Goal: Task Accomplishment & Management: Use online tool/utility

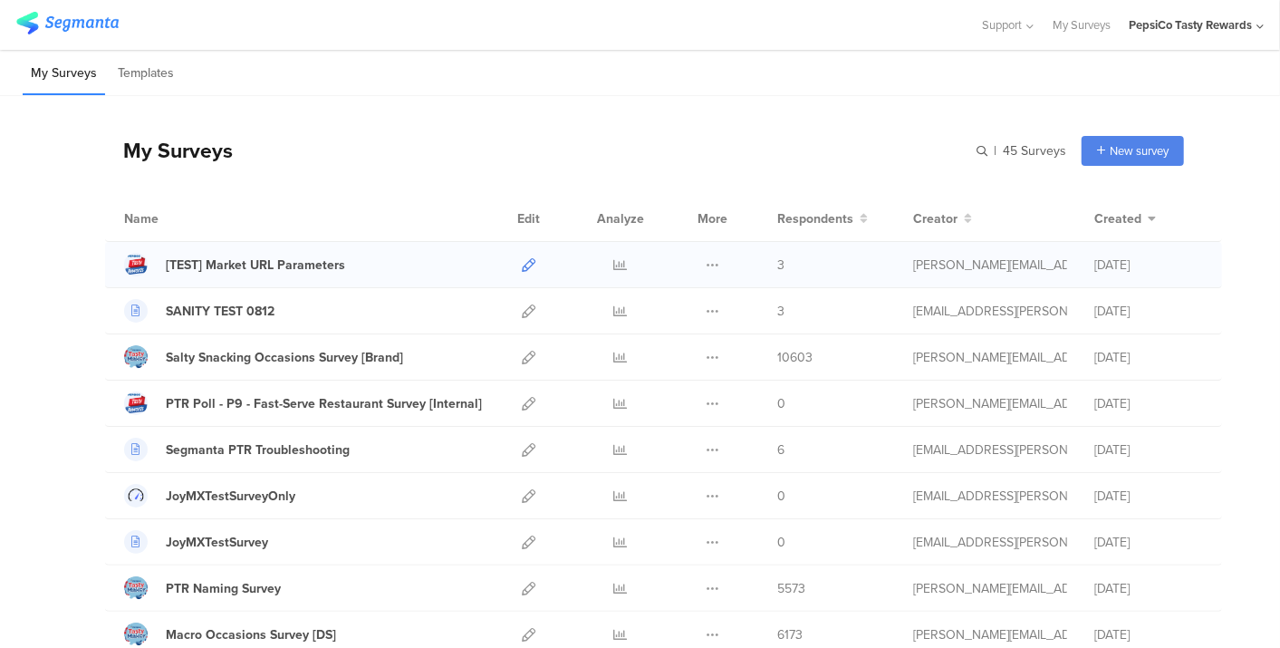
click at [522, 264] on icon at bounding box center [529, 265] width 14 height 14
click at [522, 353] on icon at bounding box center [529, 358] width 14 height 14
click at [614, 263] on icon at bounding box center [621, 265] width 14 height 14
click at [614, 266] on icon at bounding box center [621, 265] width 14 height 14
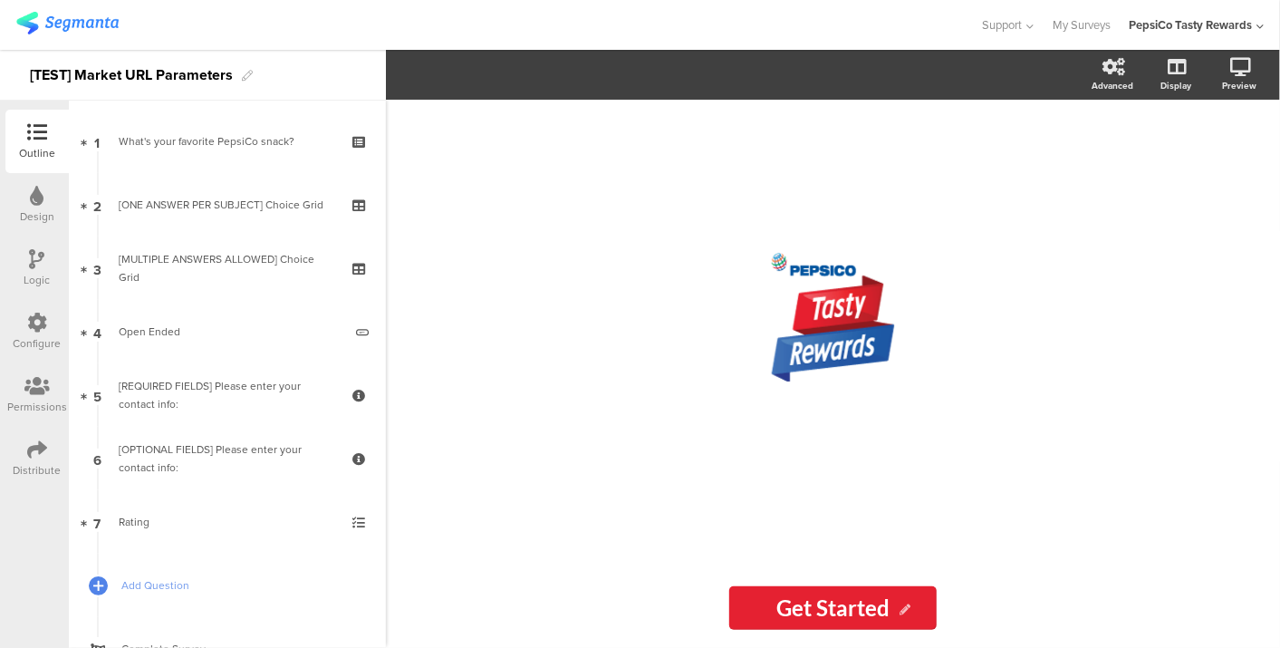
click at [39, 457] on icon at bounding box center [37, 449] width 20 height 20
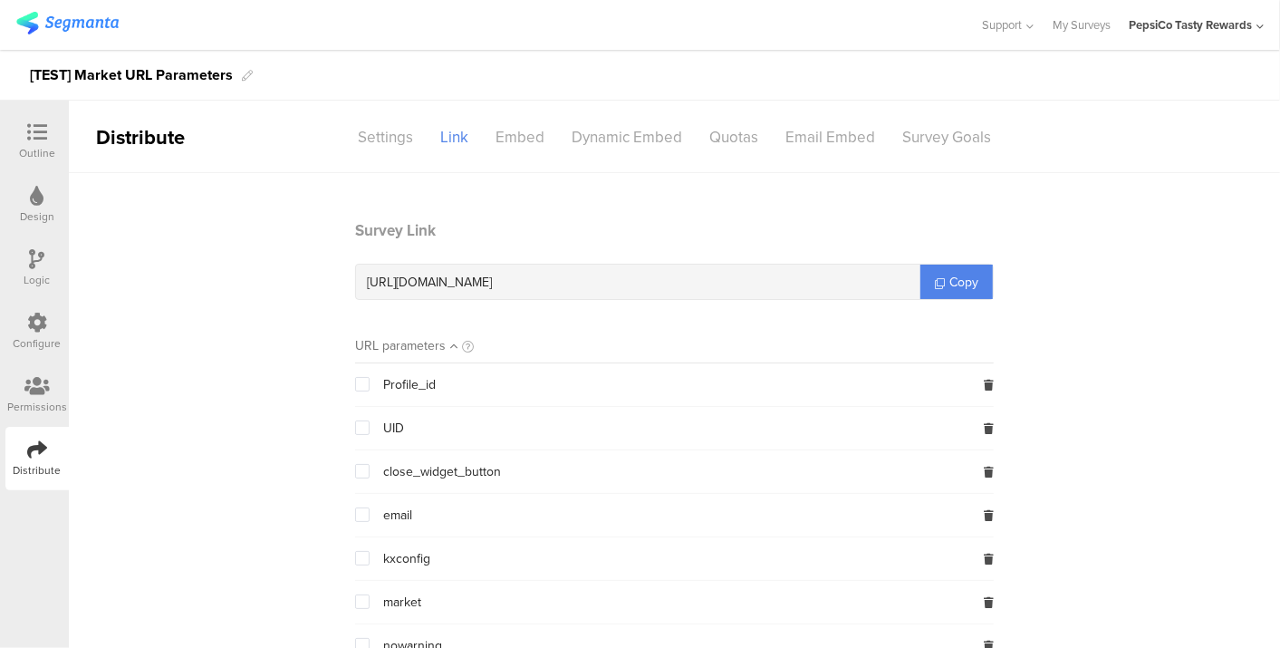
click at [49, 336] on div "Configure" at bounding box center [38, 343] width 48 height 16
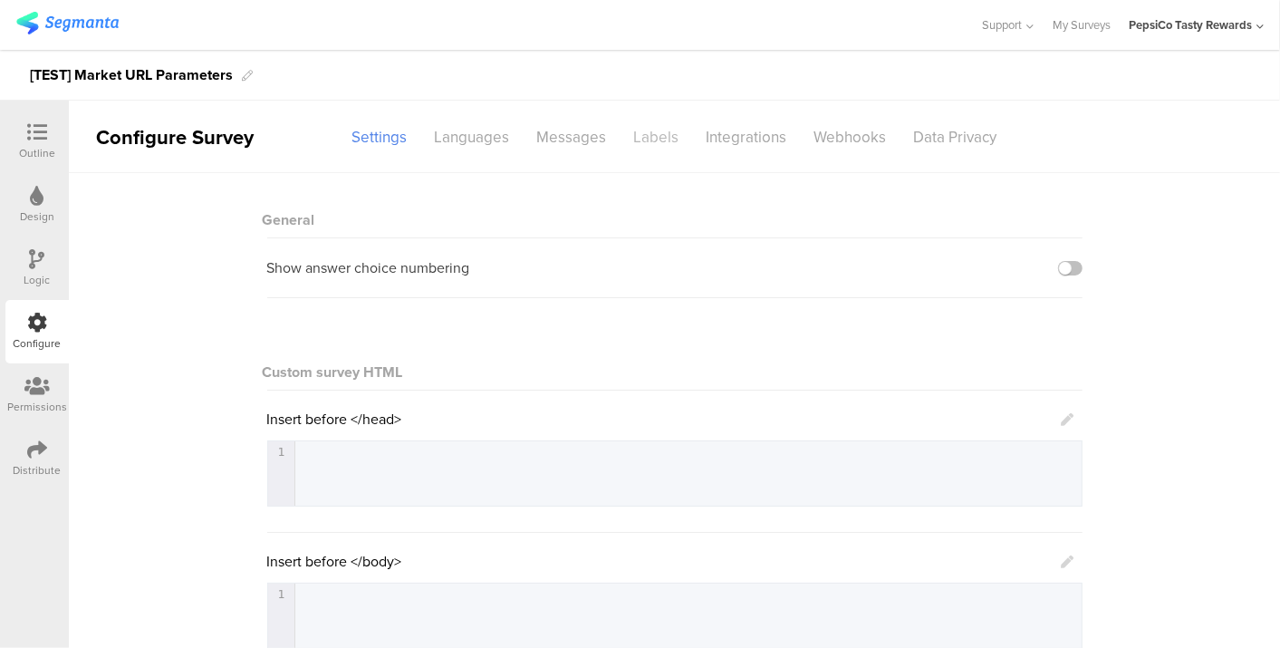
click at [654, 139] on div "Labels" at bounding box center [656, 137] width 72 height 32
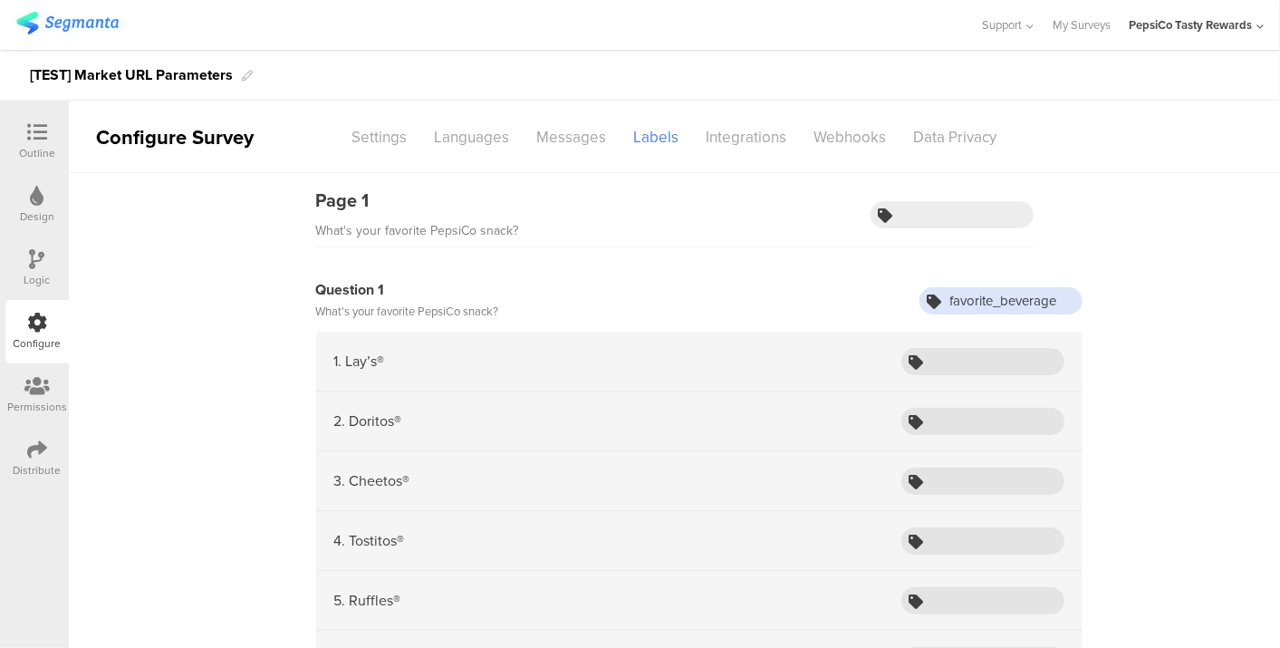
click at [1042, 297] on input "favorite_beverage" at bounding box center [1000, 300] width 163 height 27
drag, startPoint x: 1053, startPoint y: 298, endPoint x: 996, endPoint y: 303, distance: 56.3
click at [996, 303] on input "favorite_beverage" at bounding box center [1000, 300] width 163 height 27
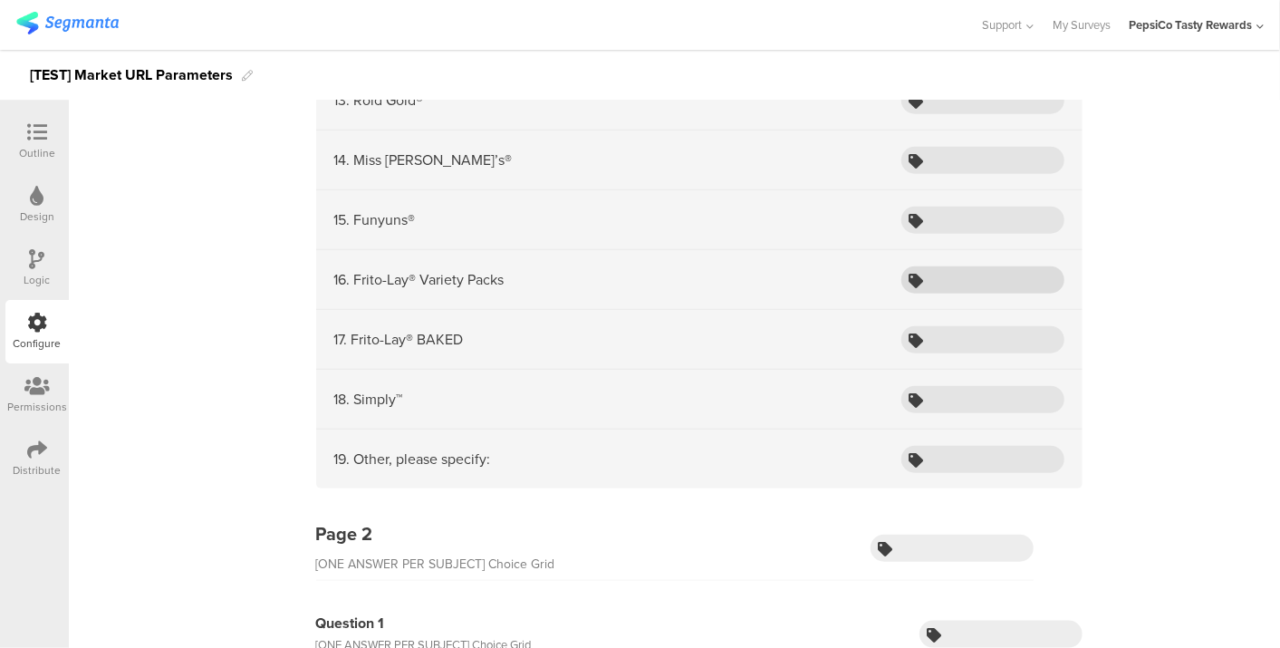
scroll to position [1207, 0]
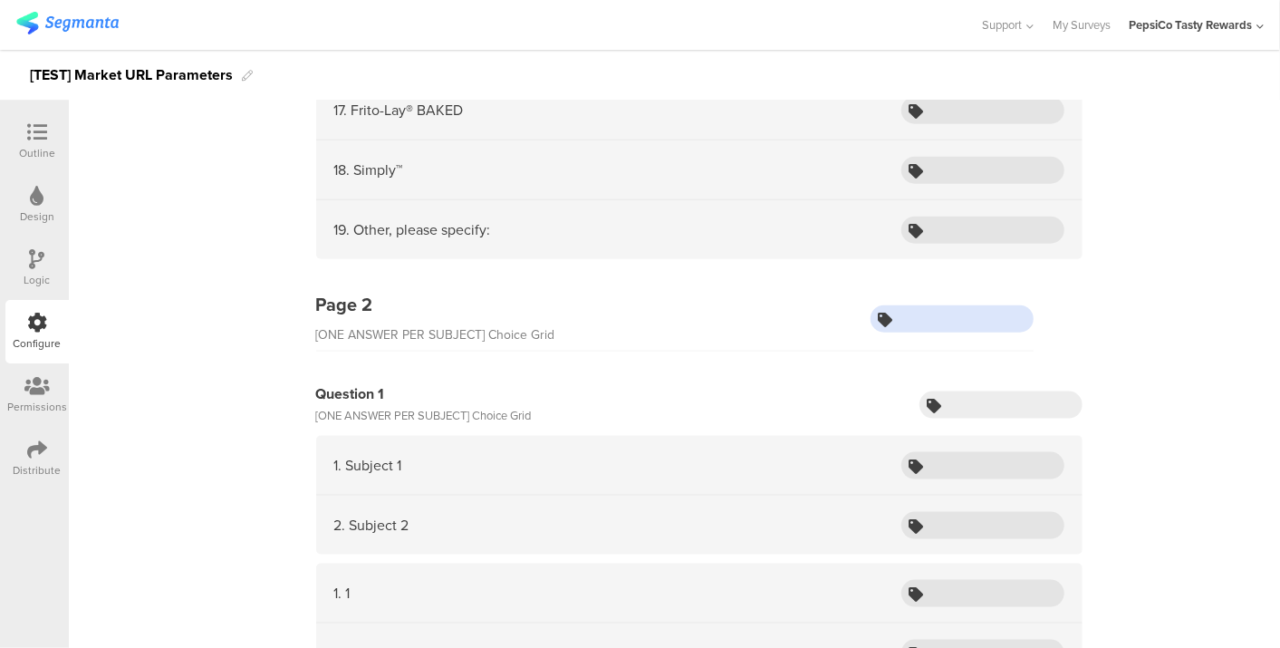
click at [970, 305] on input "text" at bounding box center [951, 318] width 163 height 27
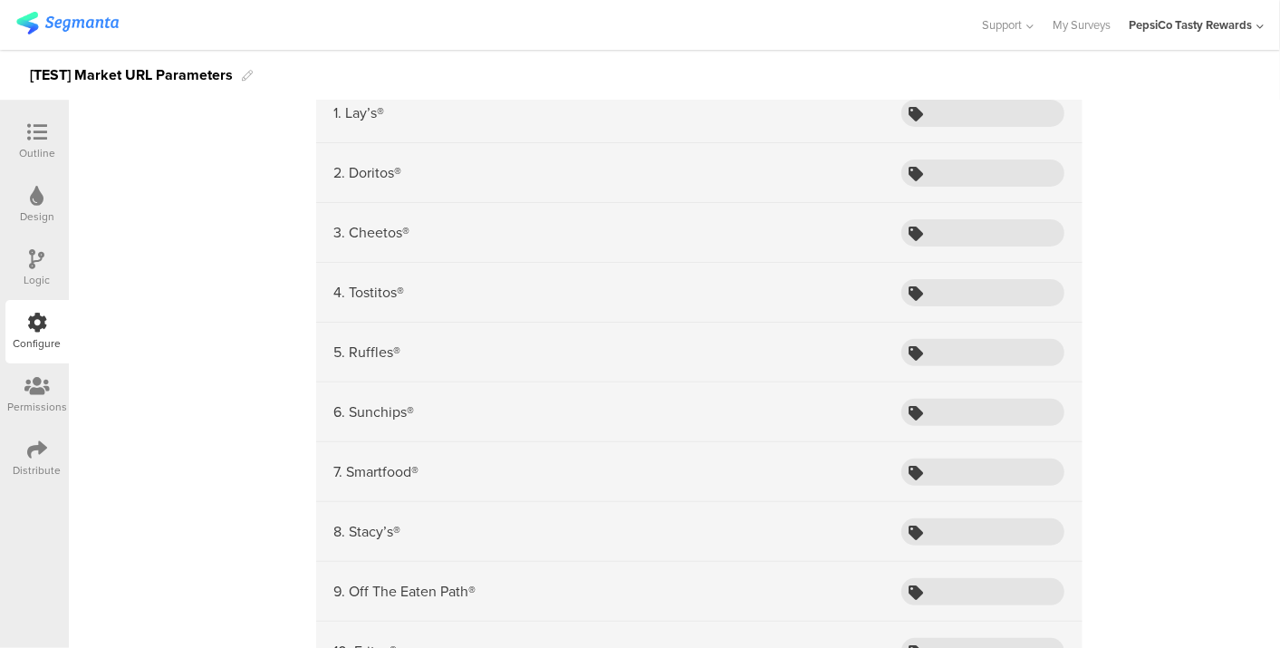
scroll to position [0, 0]
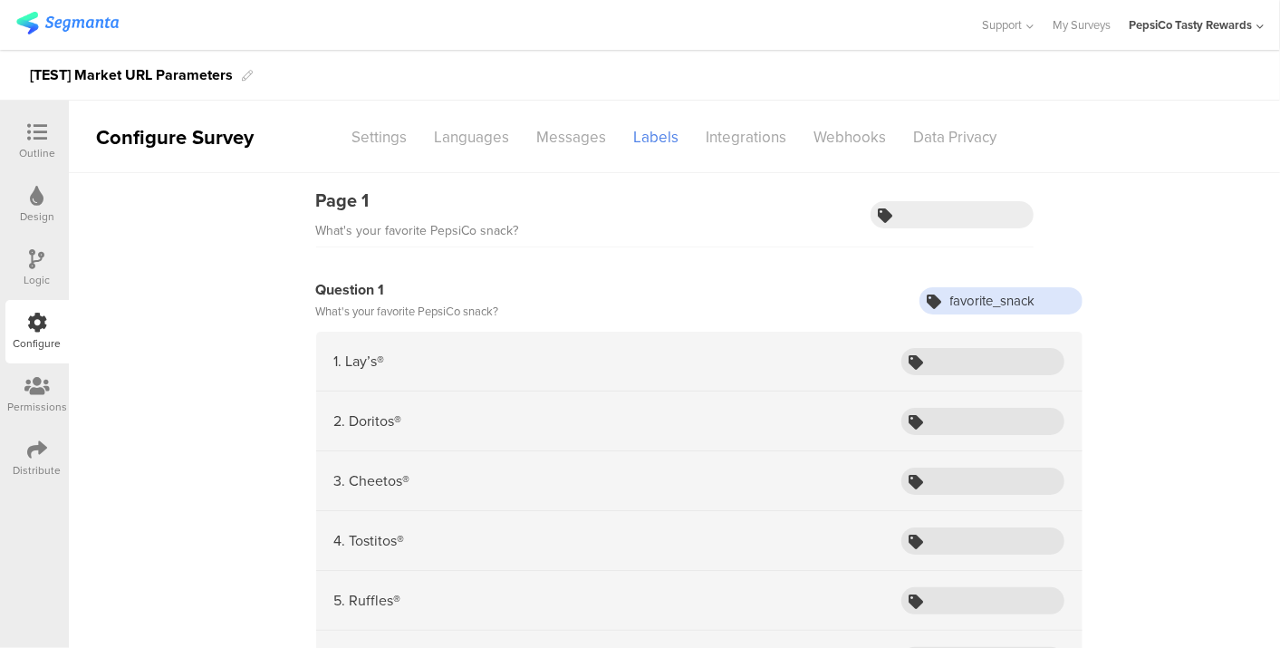
click at [1019, 298] on input "favorite_snack" at bounding box center [1000, 300] width 163 height 27
click at [949, 299] on input "favorite snack" at bounding box center [1000, 300] width 163 height 27
type input "Favorite snack"
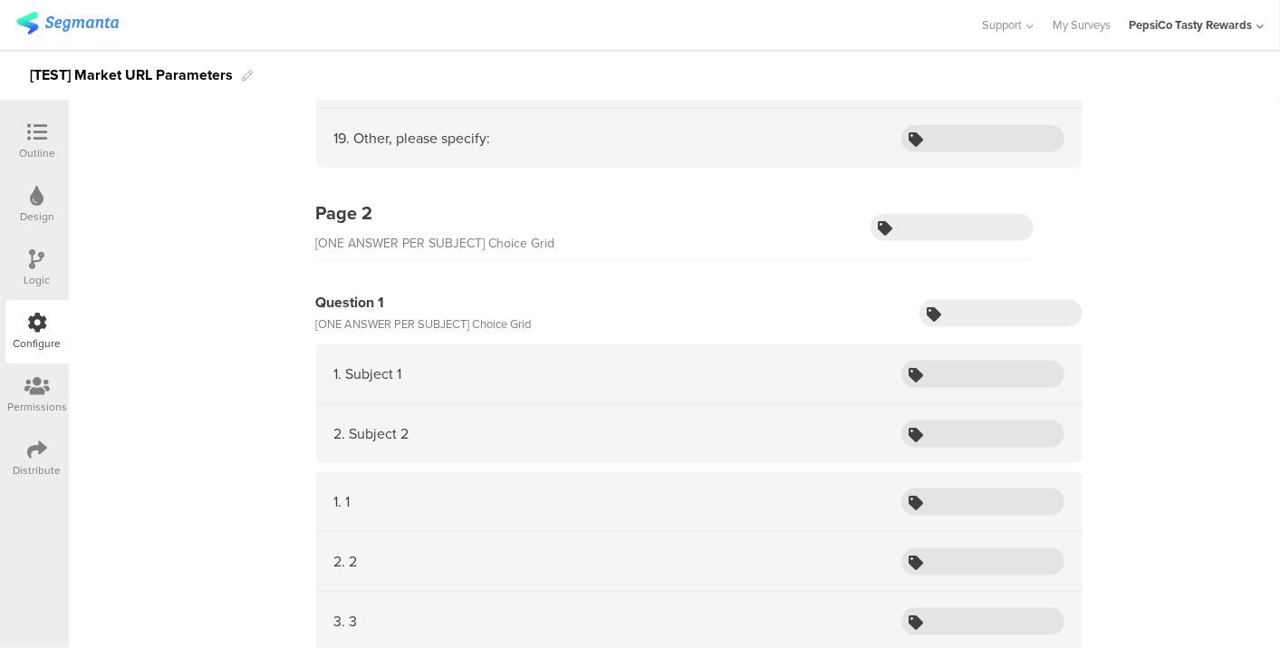
scroll to position [1308, 0]
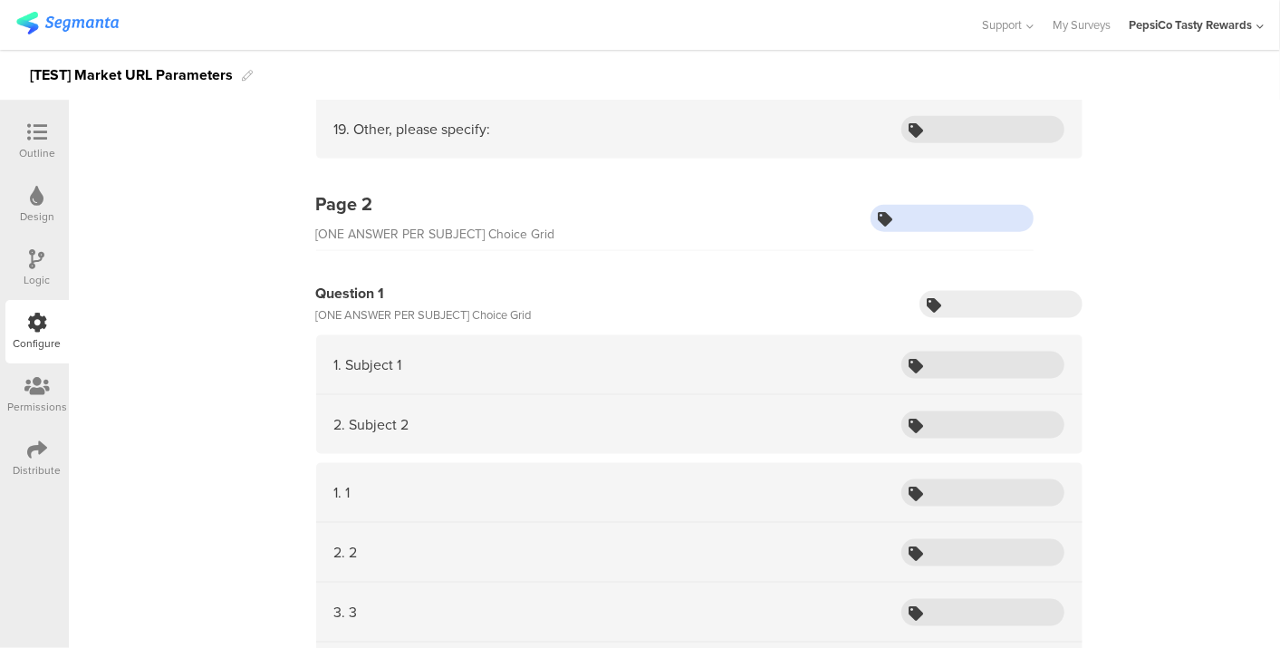
click at [909, 212] on input "text" at bounding box center [951, 218] width 163 height 27
type input "C"
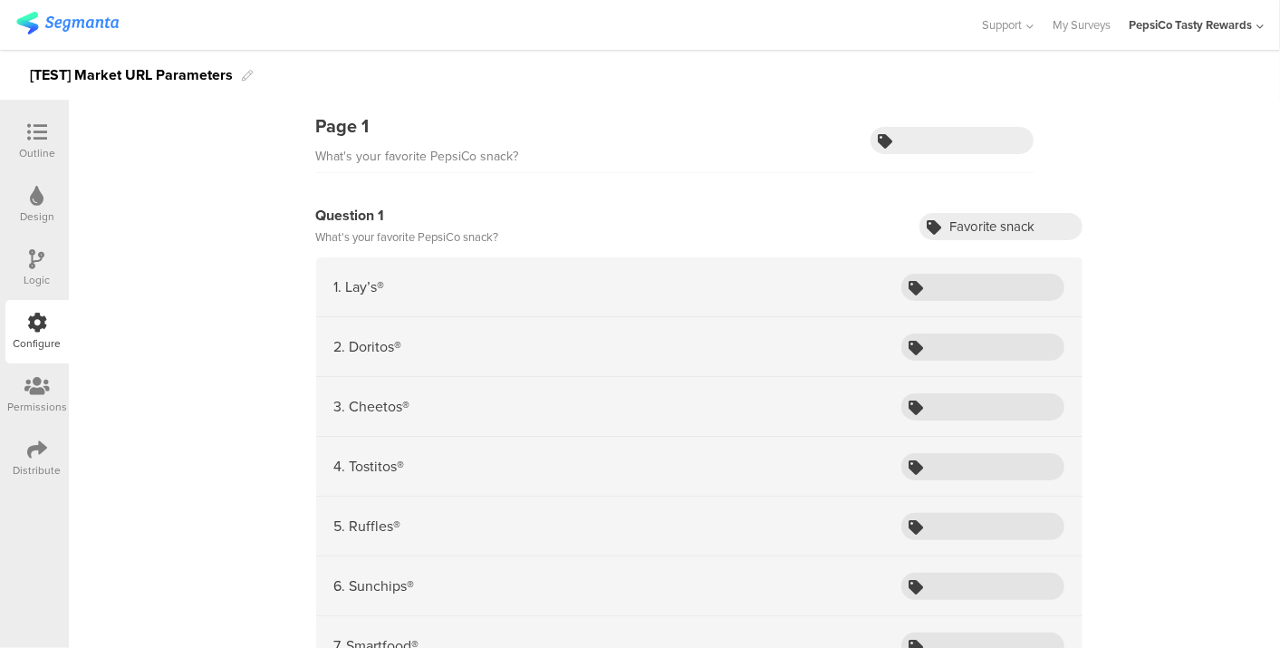
scroll to position [0, 0]
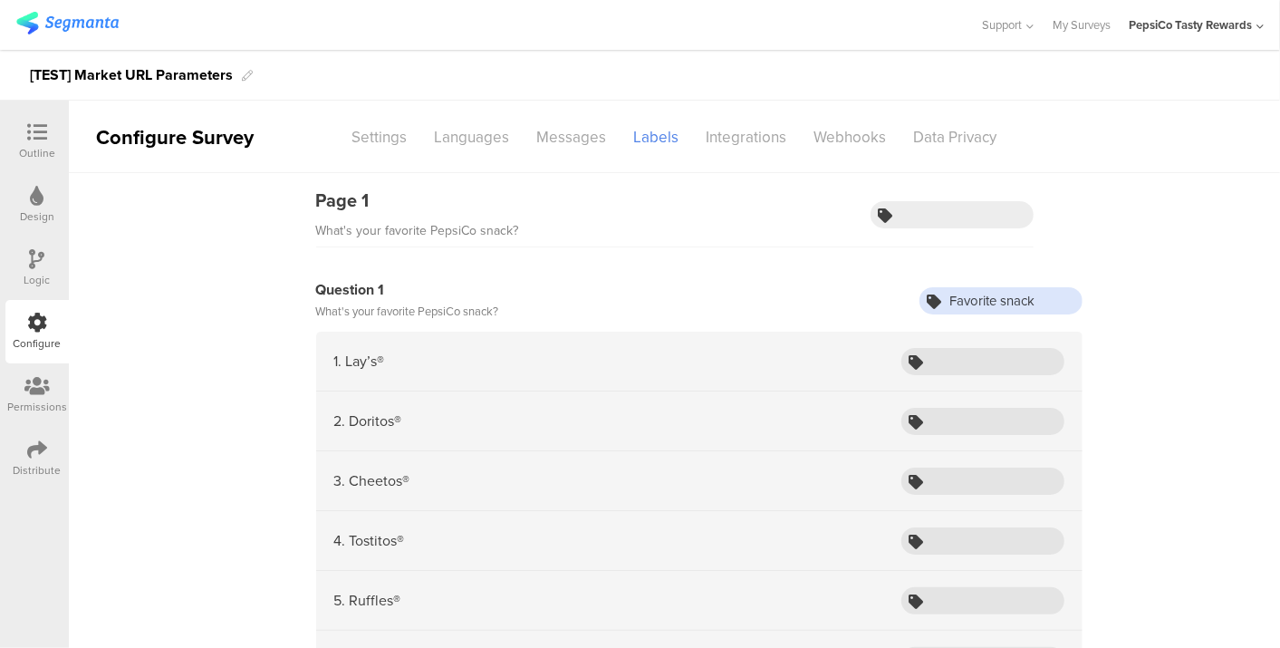
click at [973, 297] on input "Favorite snack" at bounding box center [1000, 300] width 163 height 27
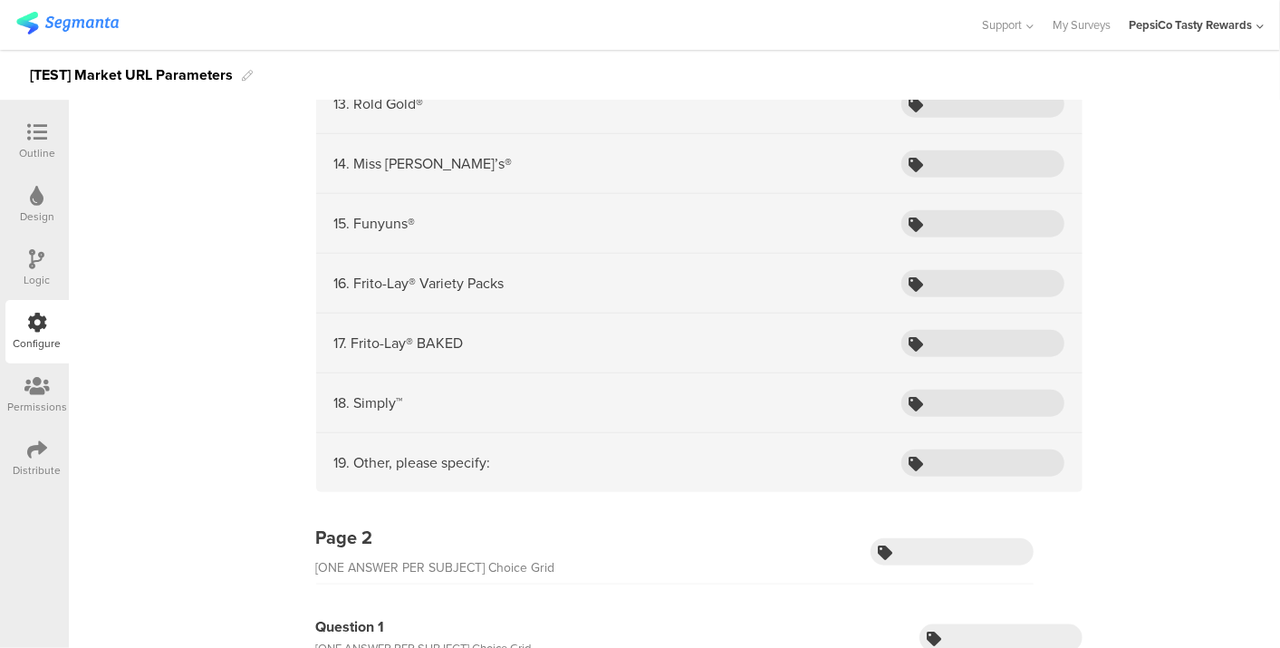
scroll to position [1006, 0]
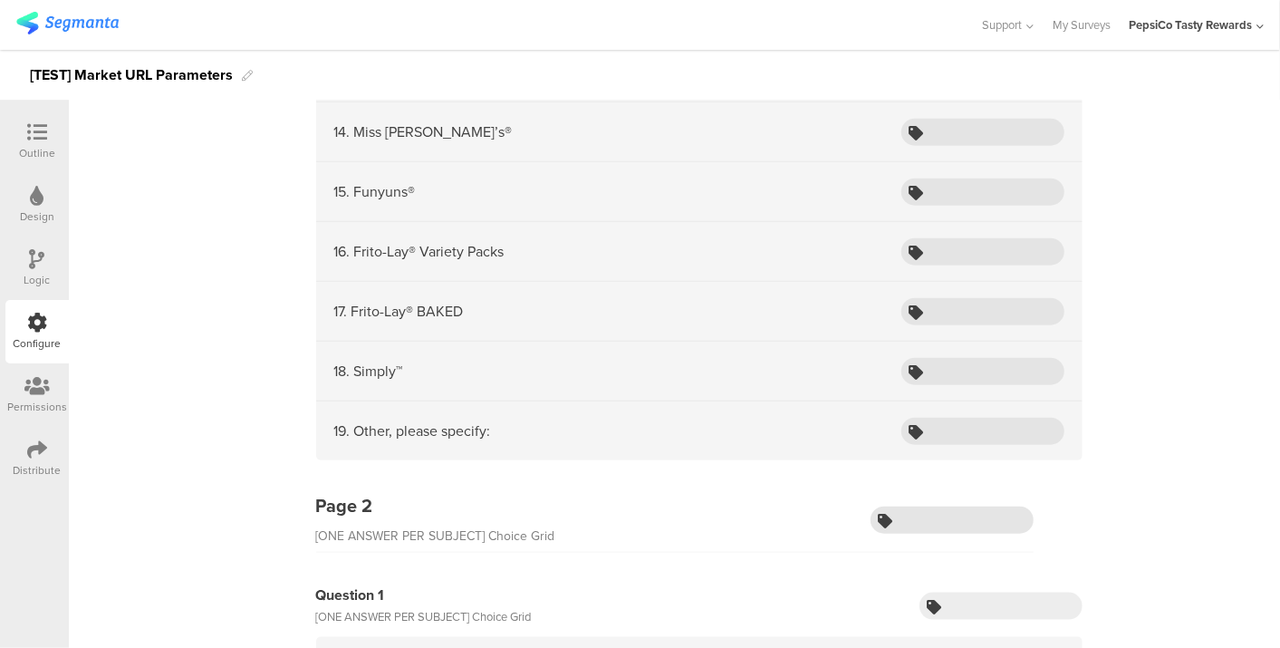
type input "TEST_favorite snack"
click at [937, 514] on input "text" at bounding box center [951, 519] width 163 height 27
type input "TEST_choice grid 1"
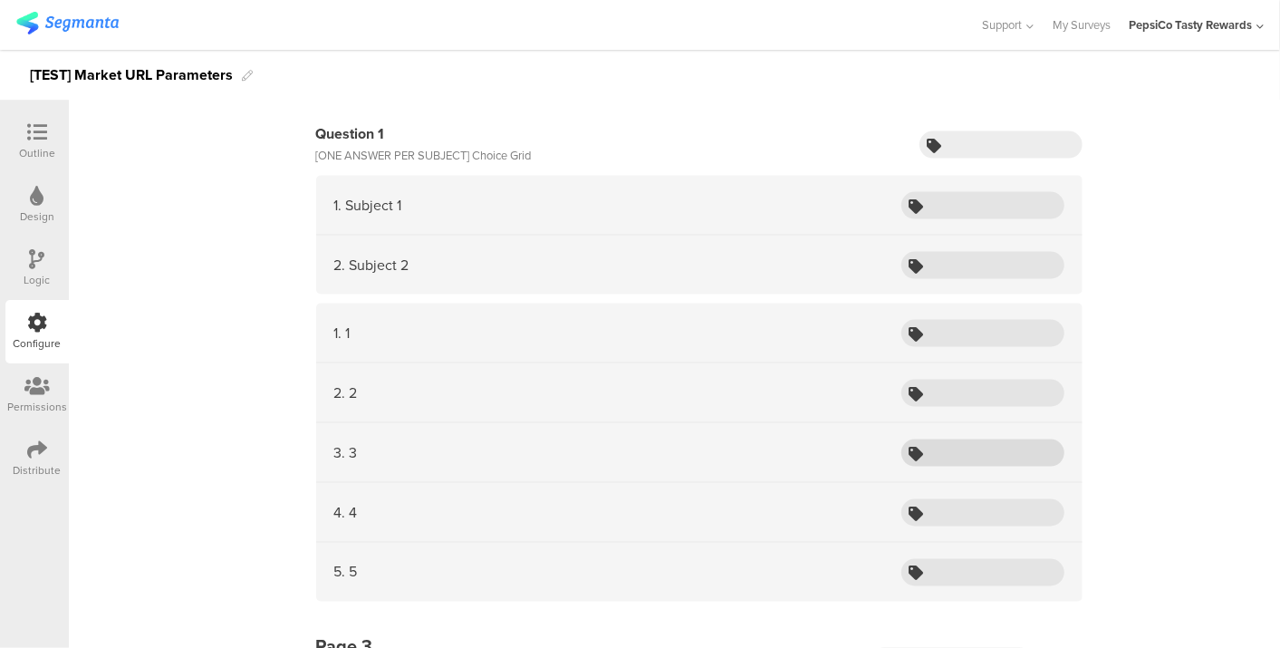
scroll to position [1006, 0]
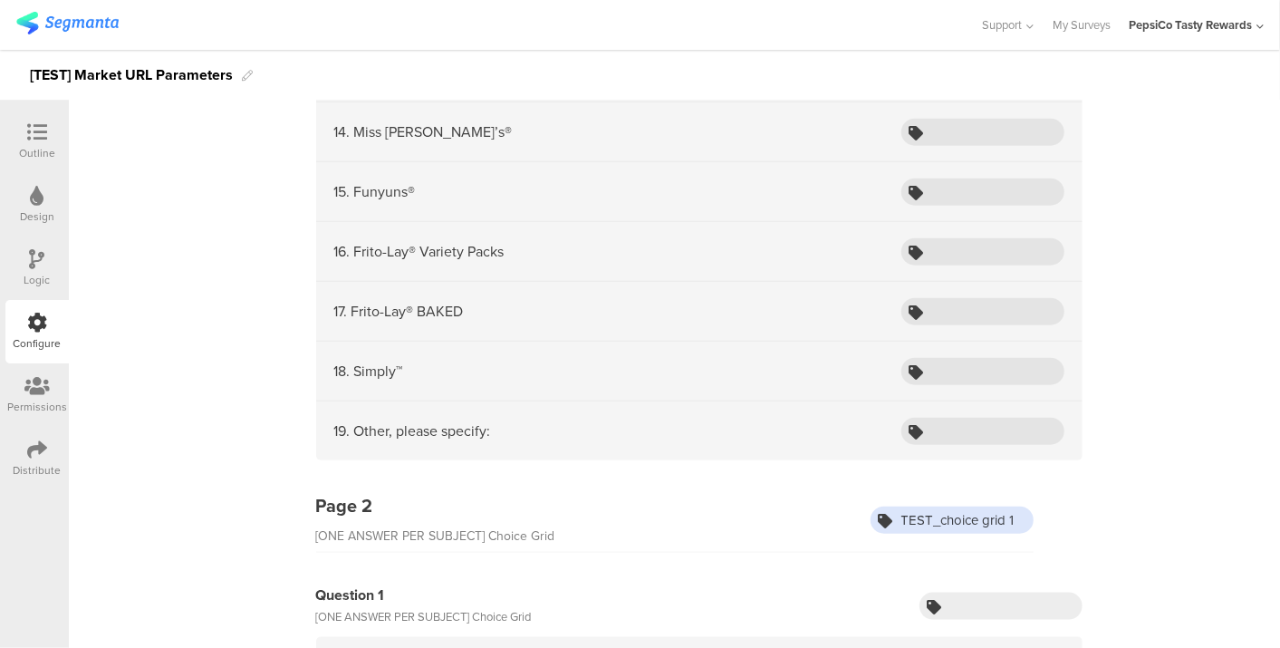
click at [947, 507] on input "TEST_choice grid 1" at bounding box center [951, 519] width 163 height 27
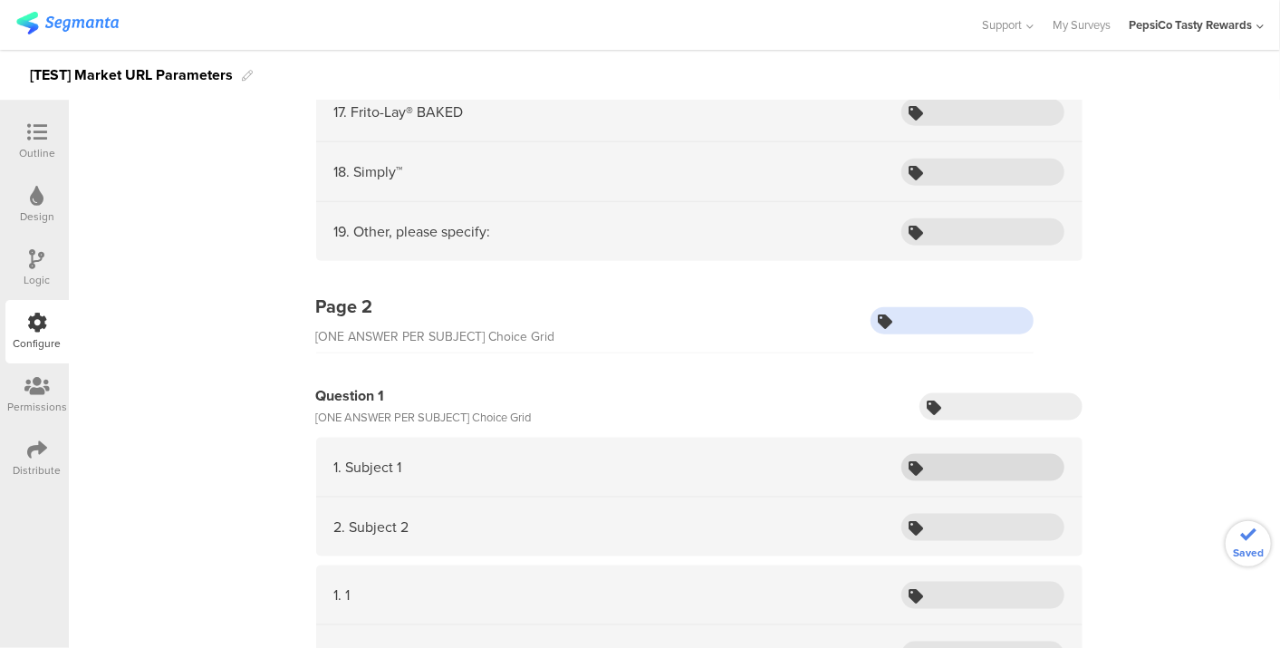
scroll to position [1207, 0]
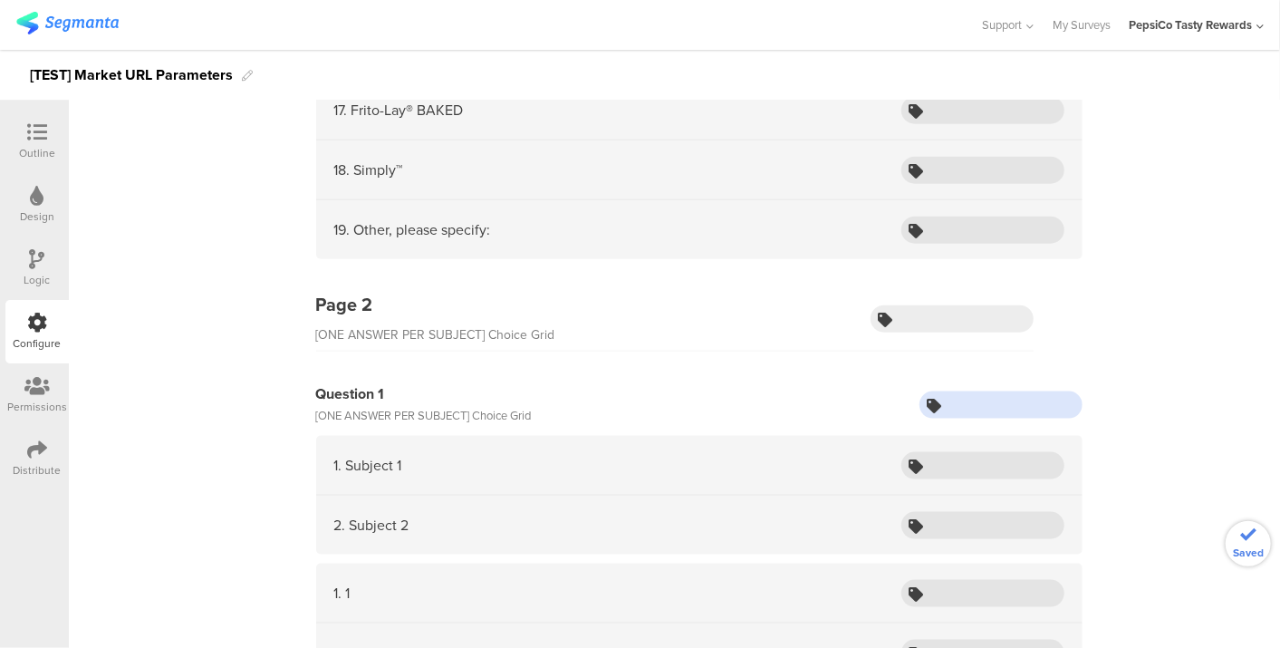
click at [962, 405] on input "text" at bounding box center [1000, 404] width 163 height 27
paste input "TEST_choice grid 1"
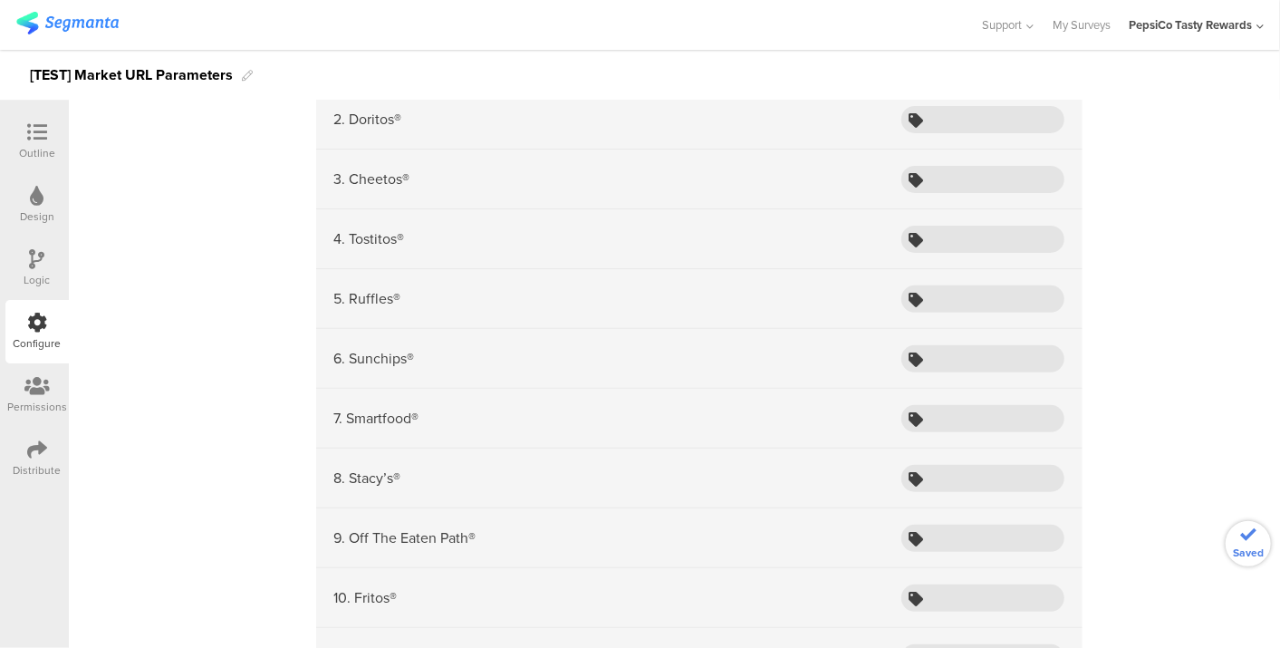
scroll to position [0, 0]
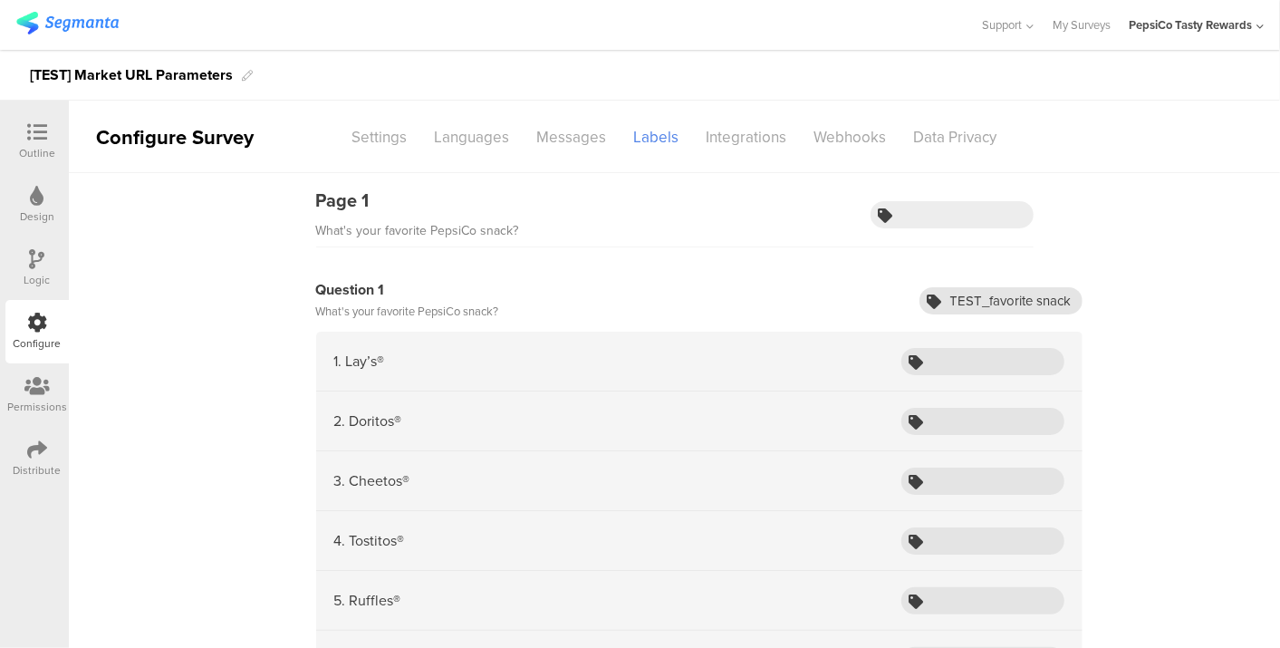
type input "TEST_choice grid 1"
click at [1001, 292] on input "TEST_favorite snack" at bounding box center [1000, 300] width 163 height 27
click at [976, 355] on input "text" at bounding box center [982, 361] width 163 height 27
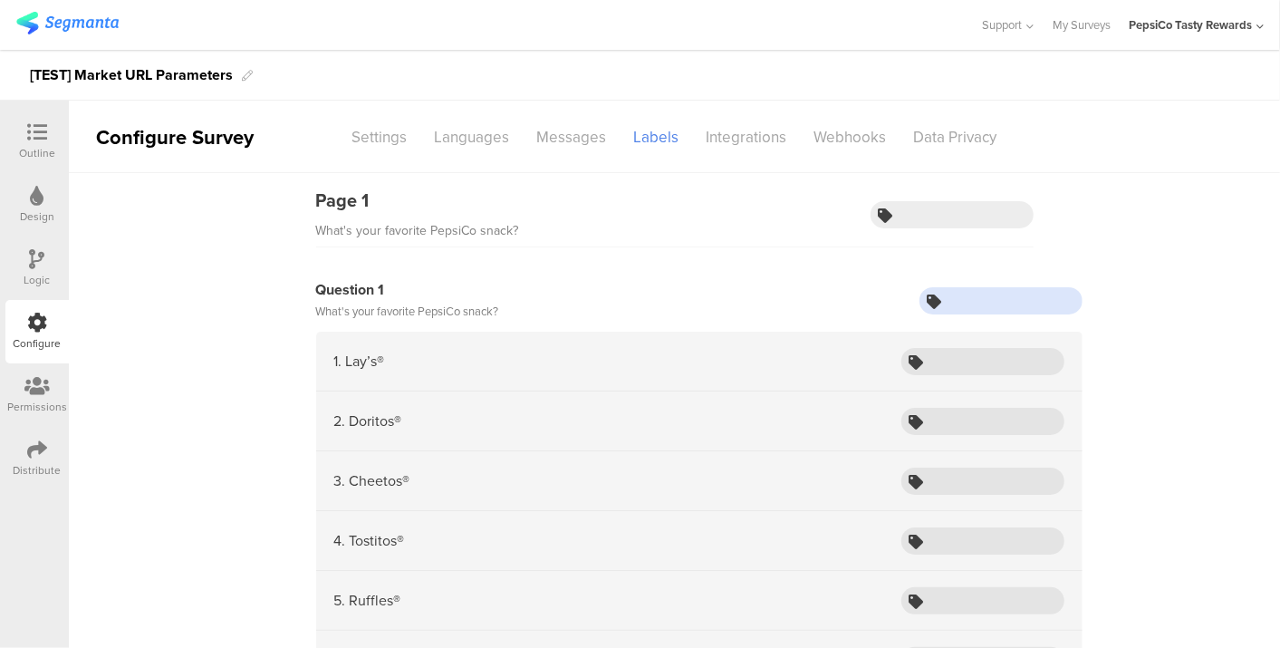
click at [978, 298] on input "text" at bounding box center [1000, 300] width 163 height 27
paste input "TEST_favorite snack"
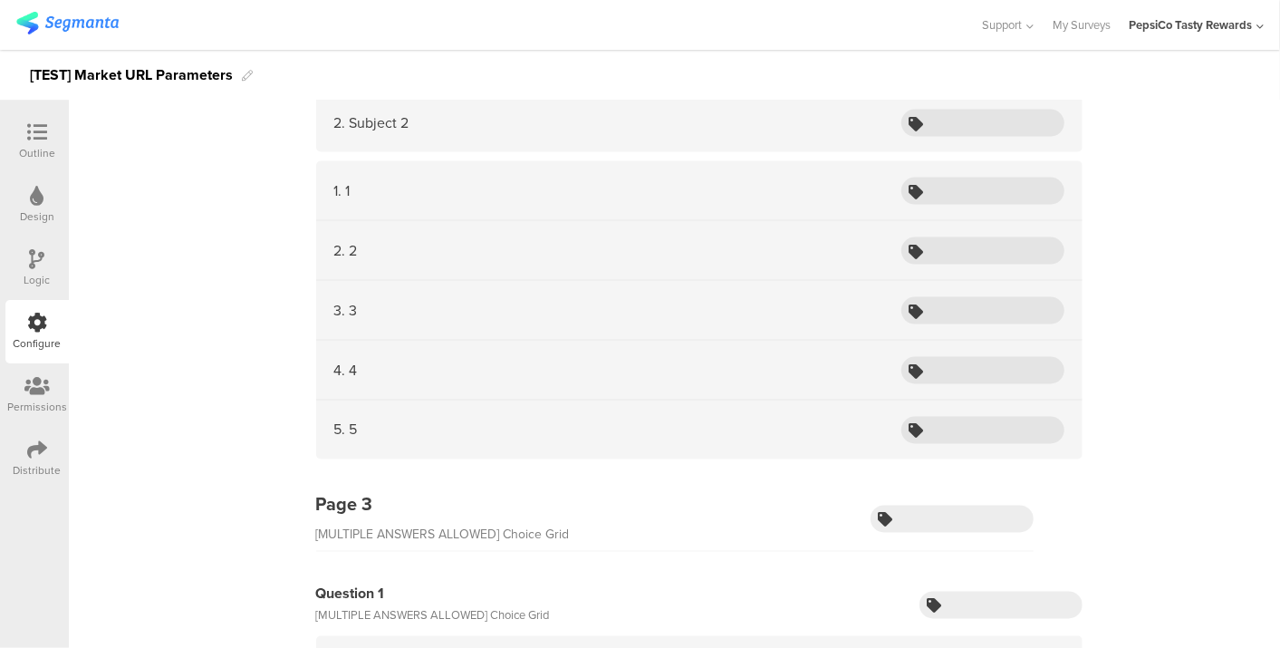
scroll to position [1710, 0]
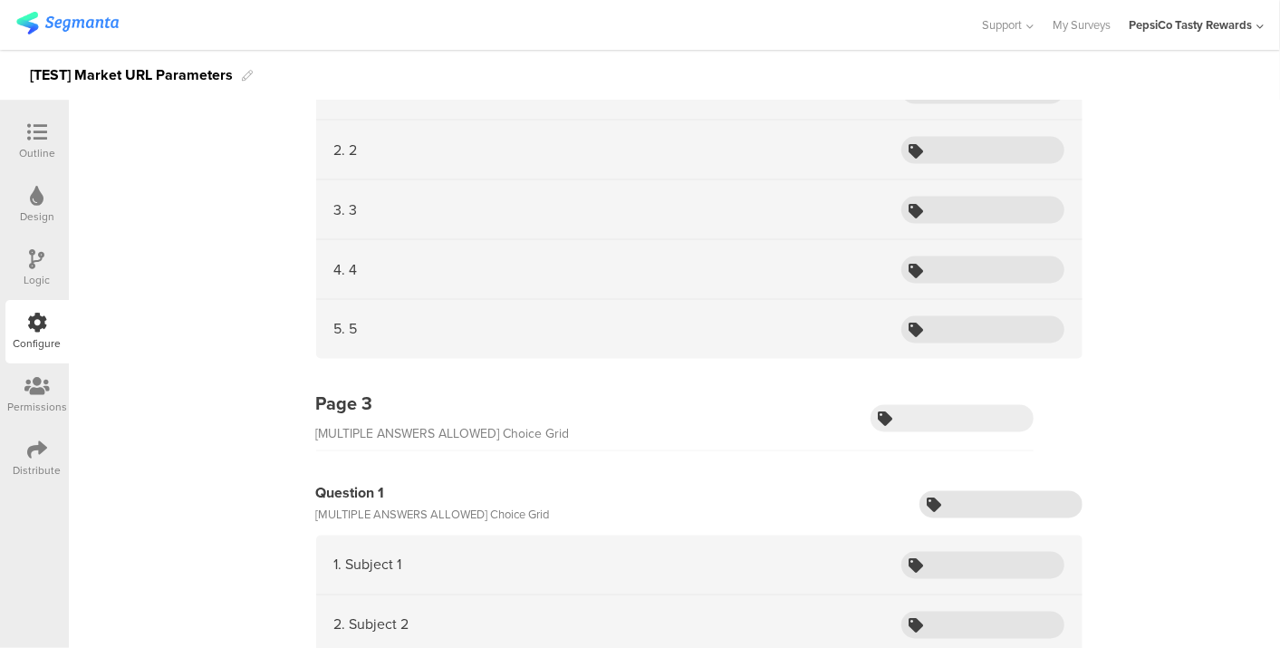
type input "TEST_favorite snack"
click at [955, 491] on input "text" at bounding box center [1000, 504] width 163 height 27
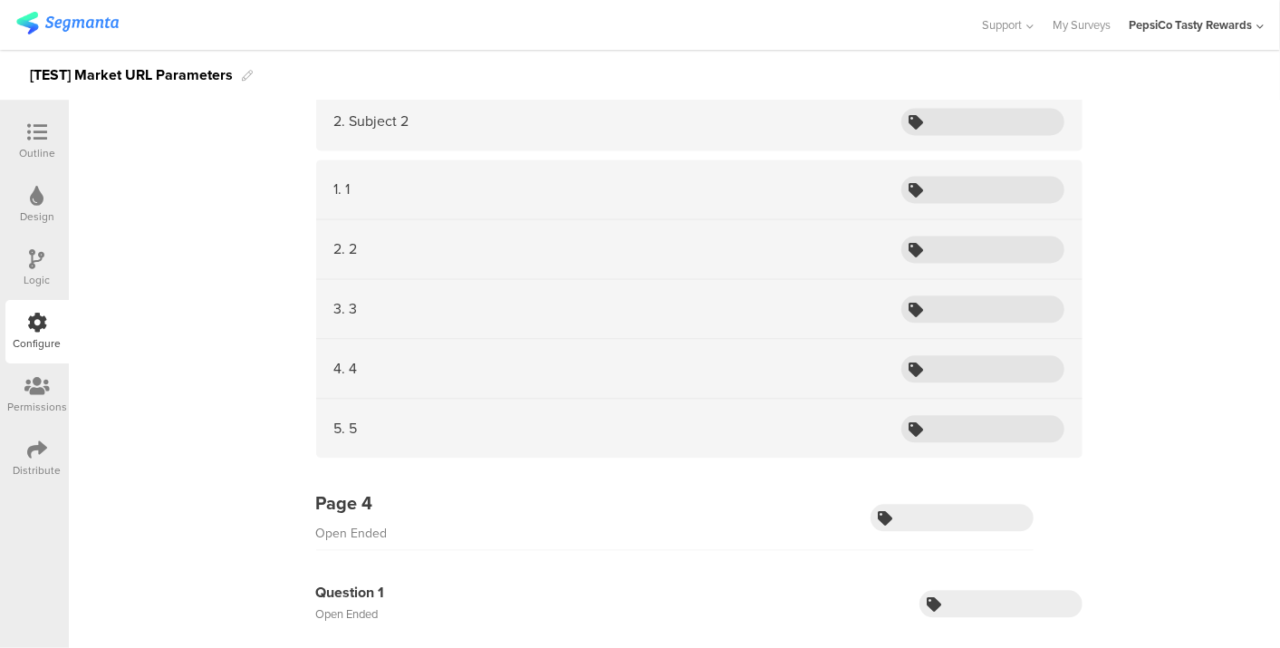
scroll to position [2415, 0]
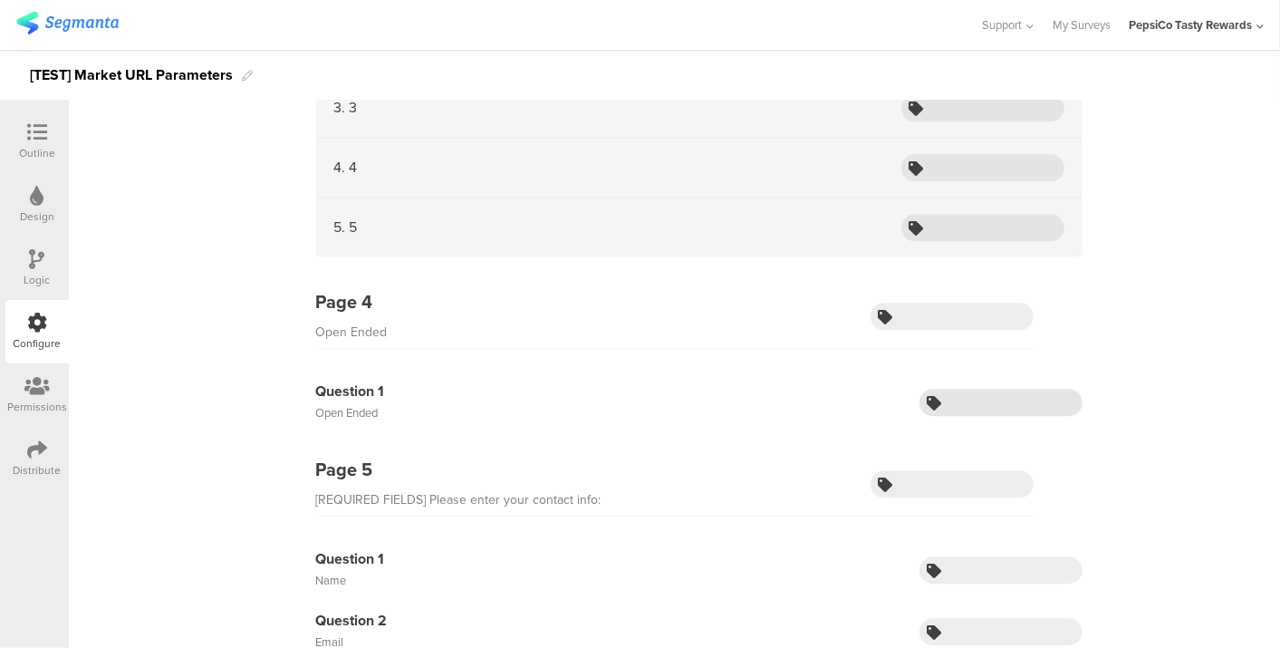
type input "TEST_choice grid 2"
click at [1006, 390] on input "text" at bounding box center [1000, 402] width 163 height 27
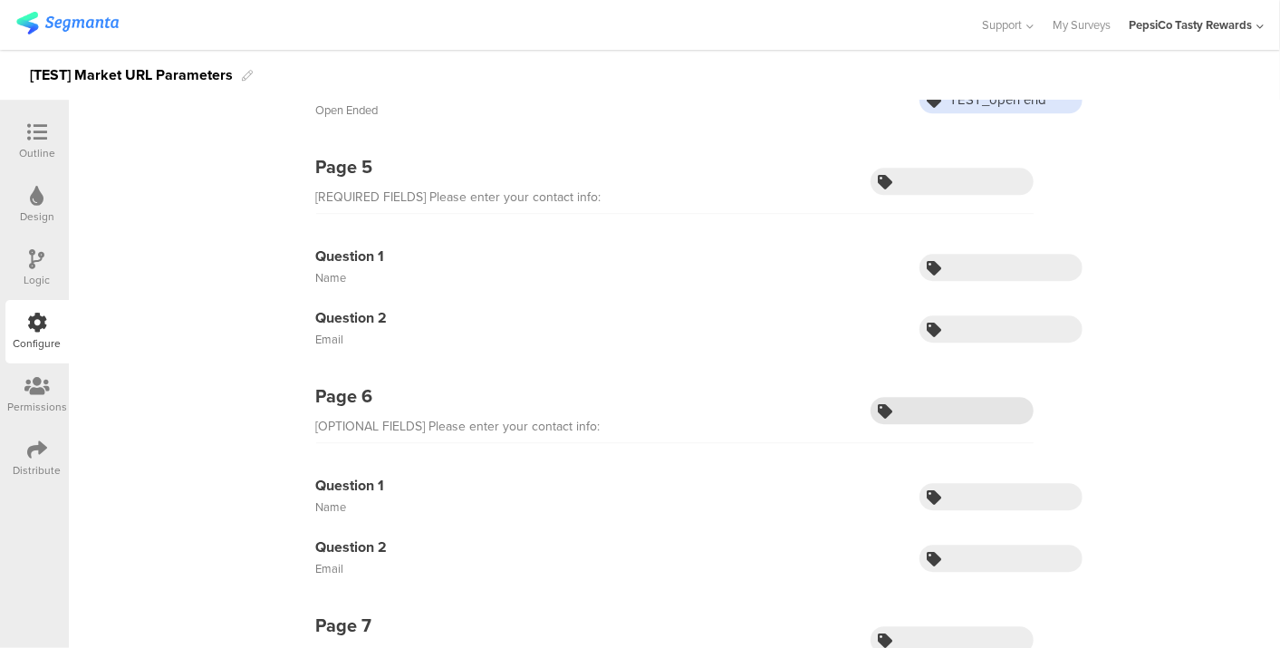
scroll to position [2616, 0]
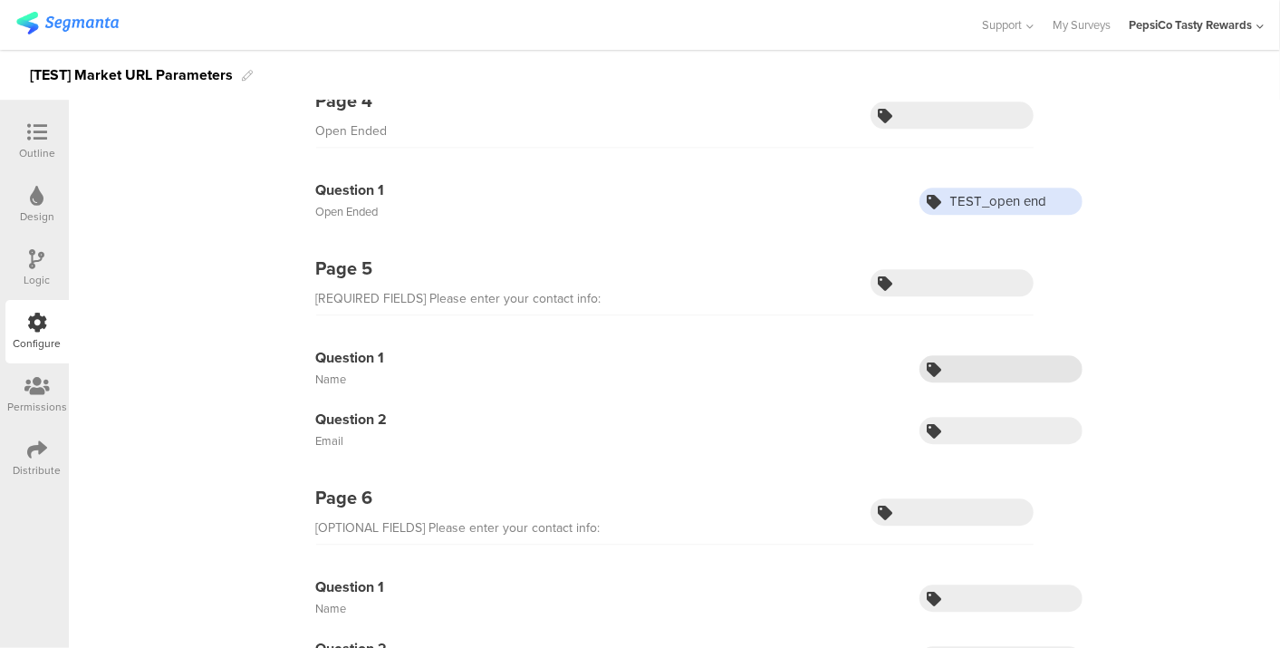
type input "TEST_open end"
click at [958, 355] on input "text" at bounding box center [1000, 368] width 163 height 27
type input "TEST_name"
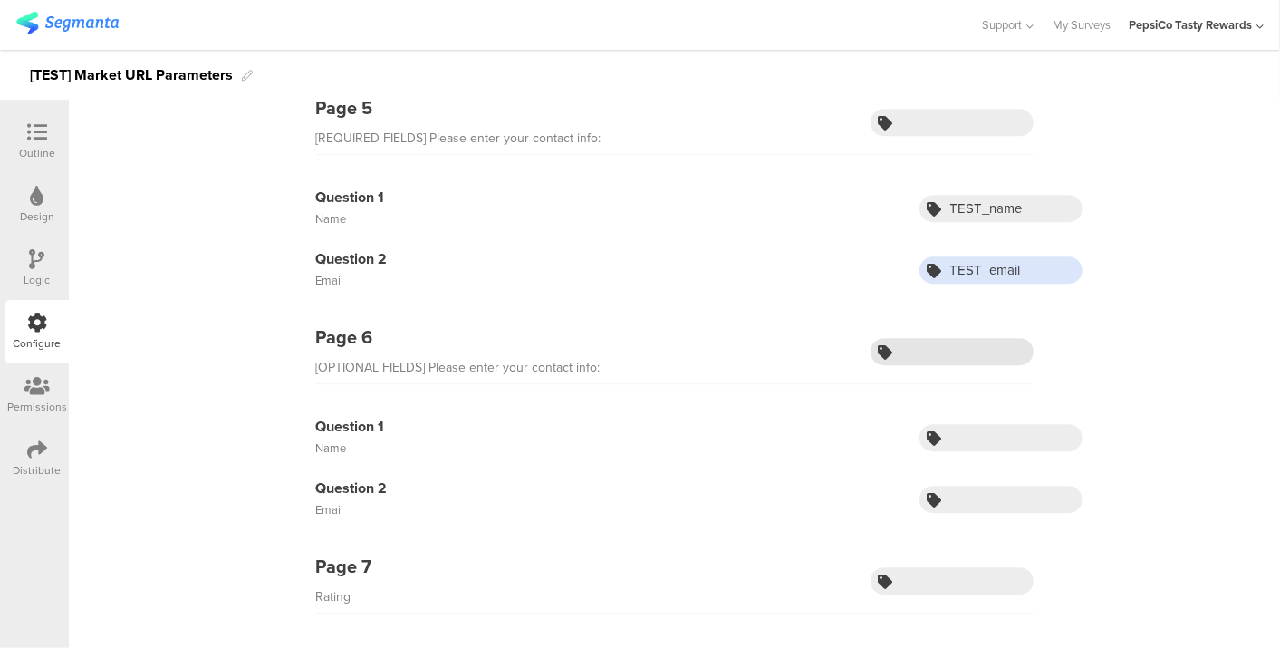
scroll to position [2818, 0]
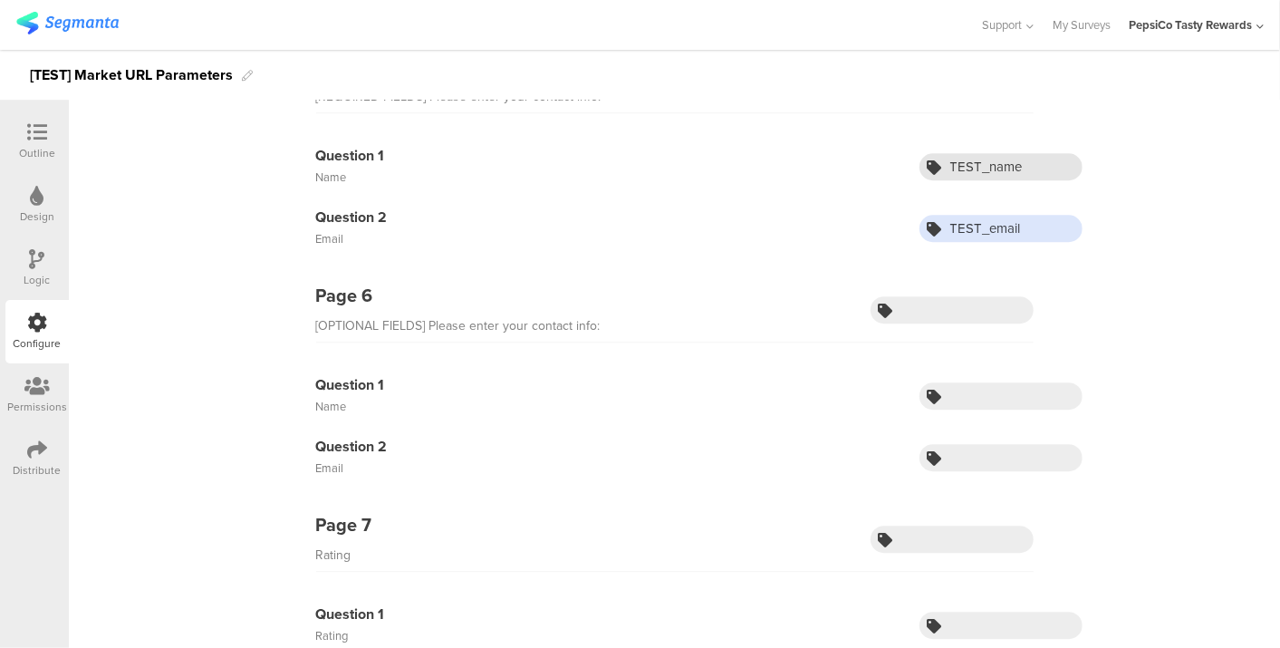
type input "TEST_email"
type input "TEST_name 1"
click at [1024, 215] on input "TEST_email" at bounding box center [1000, 228] width 163 height 27
type input "TEST_email 1"
click at [1019, 386] on input "text" at bounding box center [1000, 395] width 163 height 27
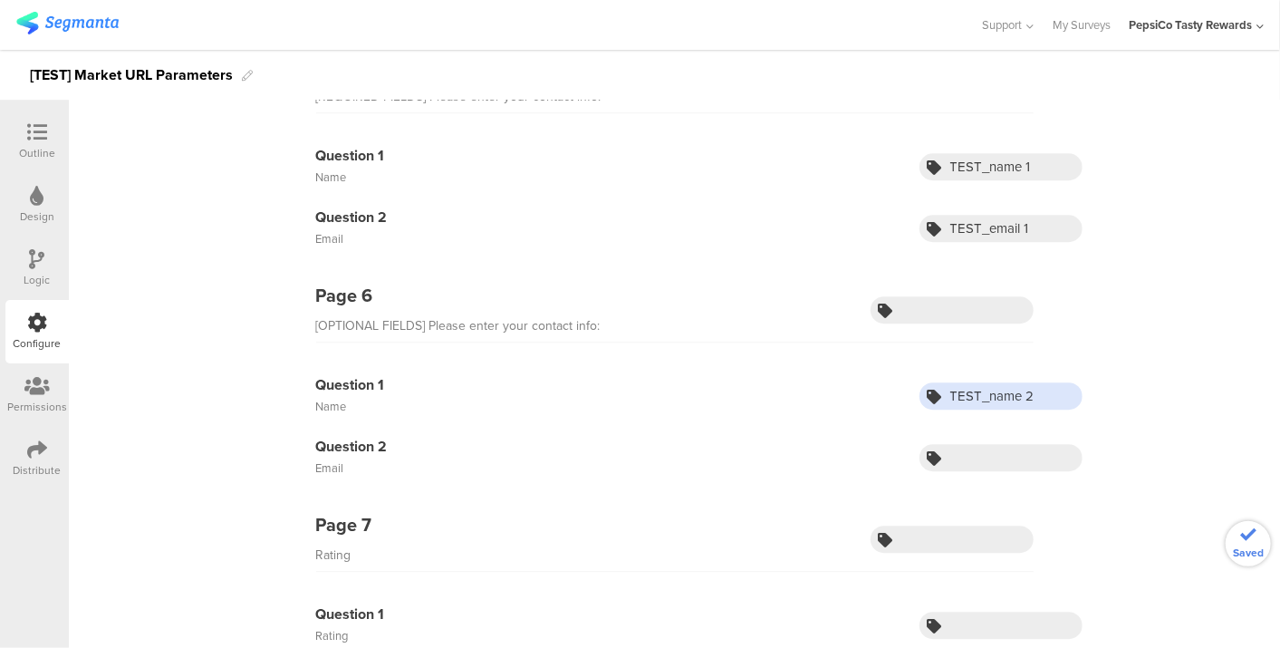
type input "TEST_name 2"
click at [966, 448] on input "text" at bounding box center [1000, 457] width 163 height 27
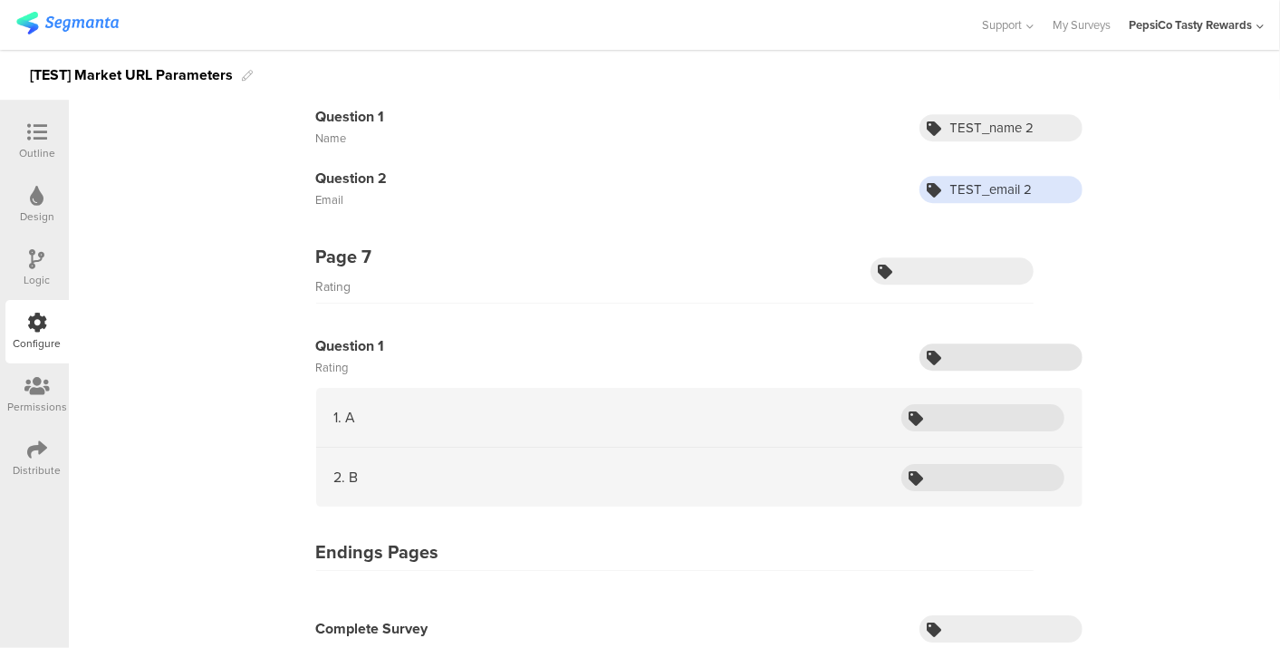
type input "TEST_email 2"
click at [1024, 343] on input "text" at bounding box center [1000, 356] width 163 height 27
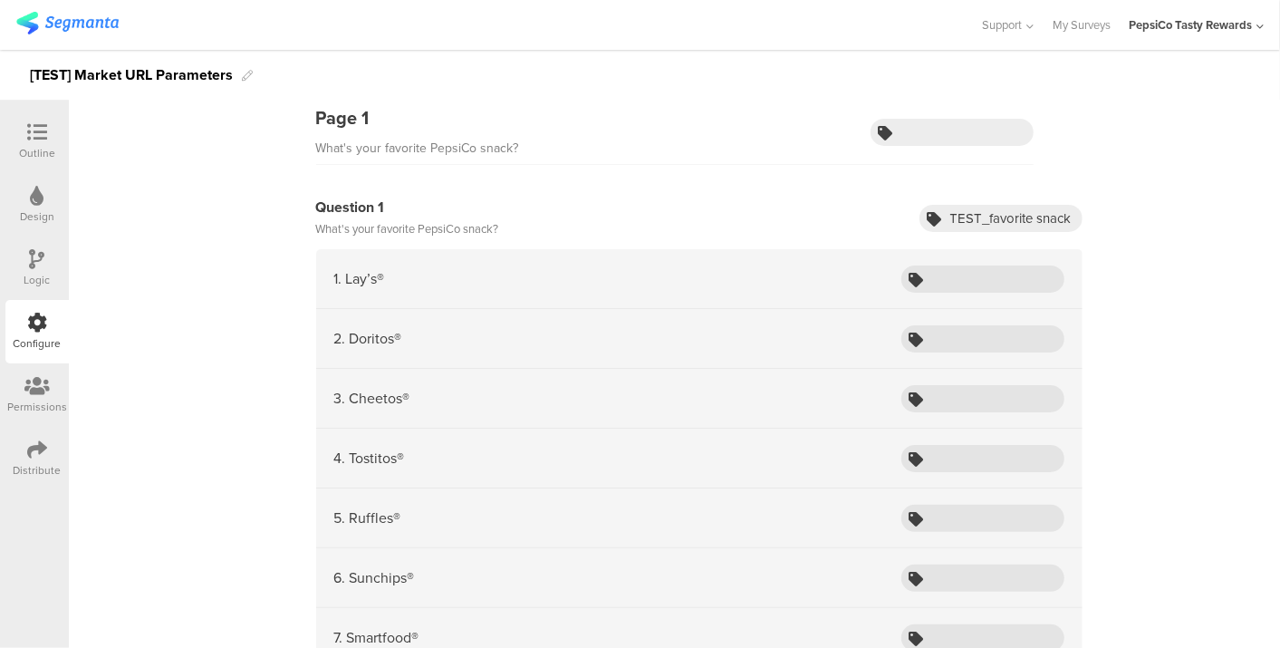
scroll to position [0, 0]
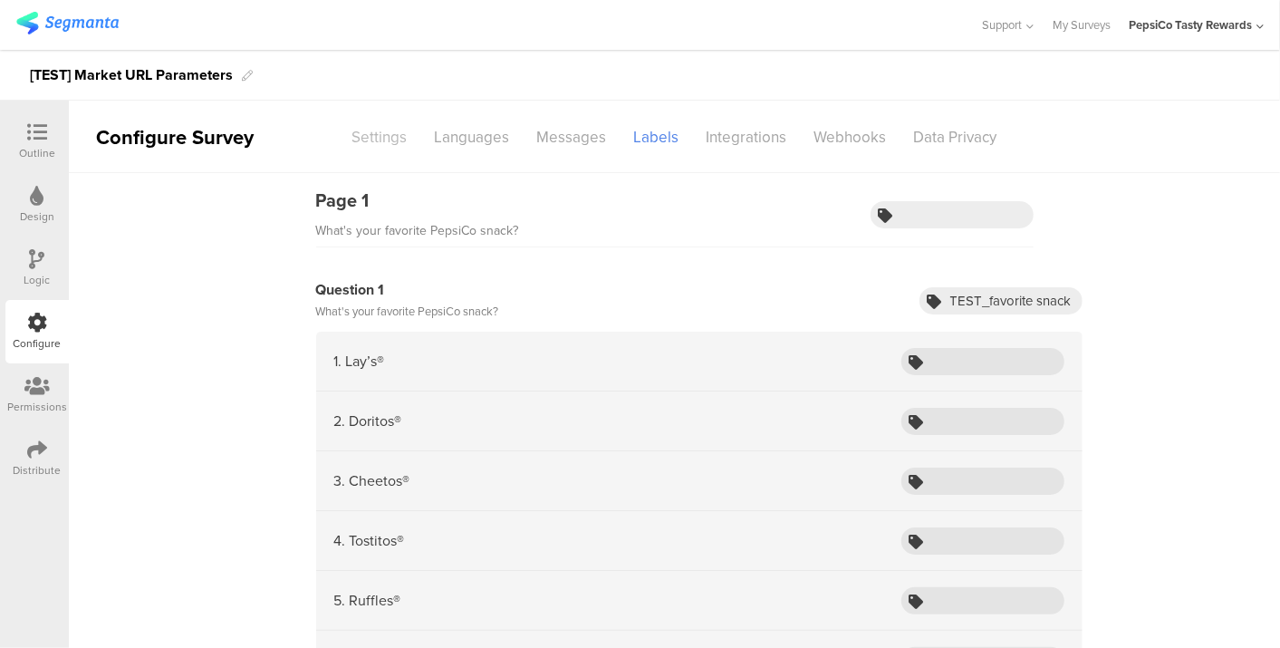
type input "TEST_rating"
click at [354, 129] on div "Settings" at bounding box center [380, 137] width 82 height 32
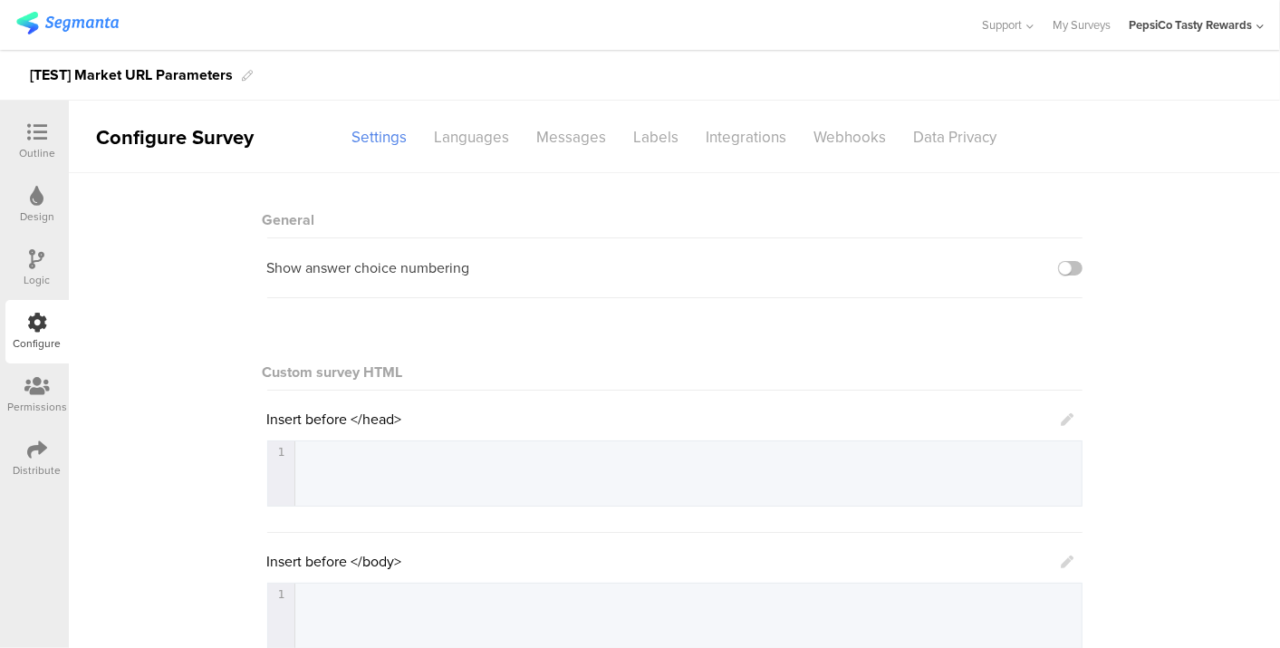
click at [48, 139] on div at bounding box center [37, 133] width 36 height 23
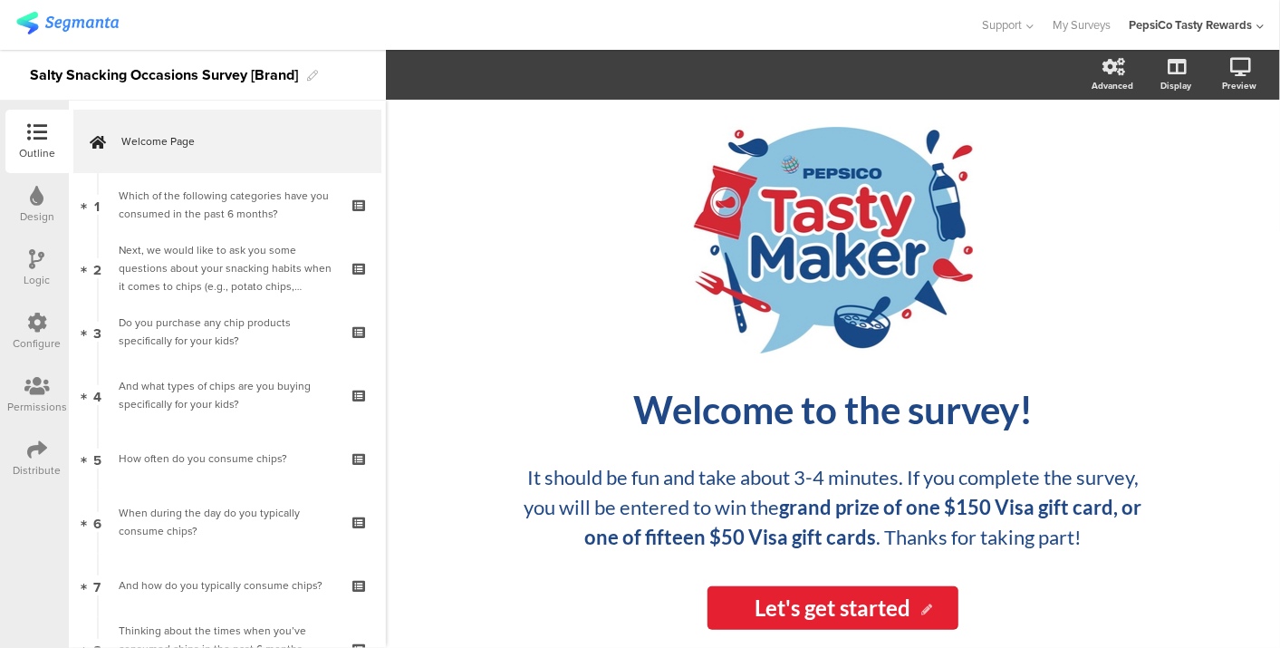
click at [35, 312] on icon at bounding box center [37, 322] width 20 height 20
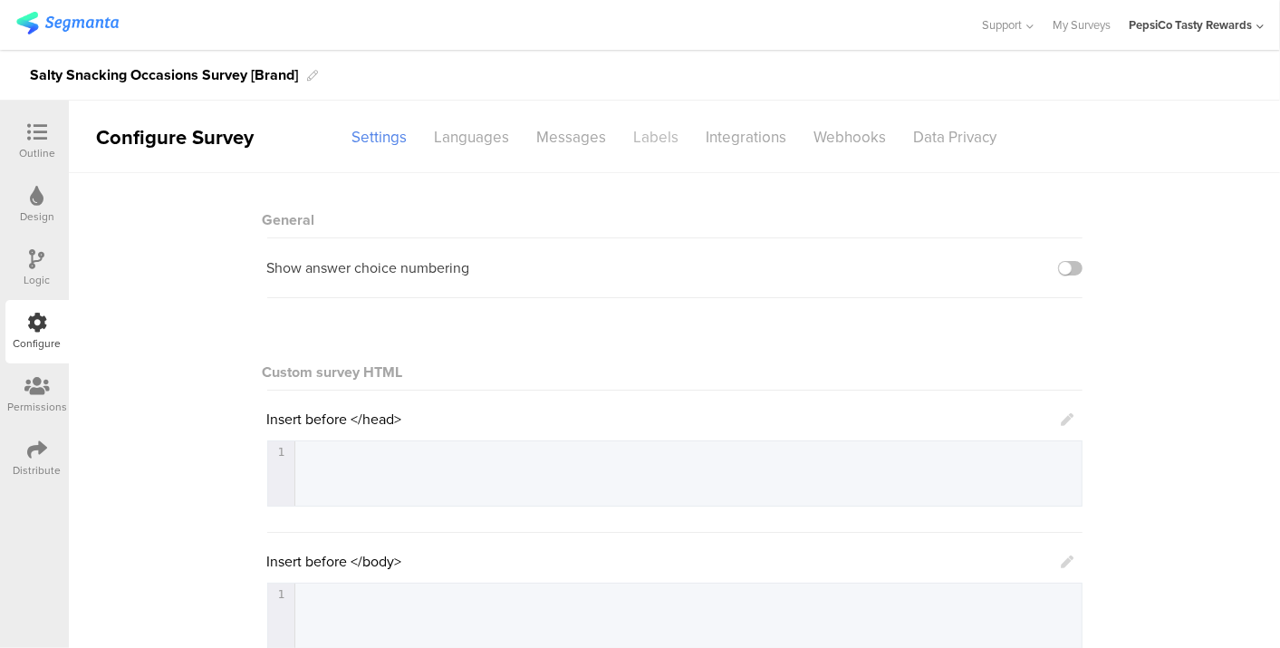
click at [635, 133] on div "Labels" at bounding box center [656, 137] width 72 height 32
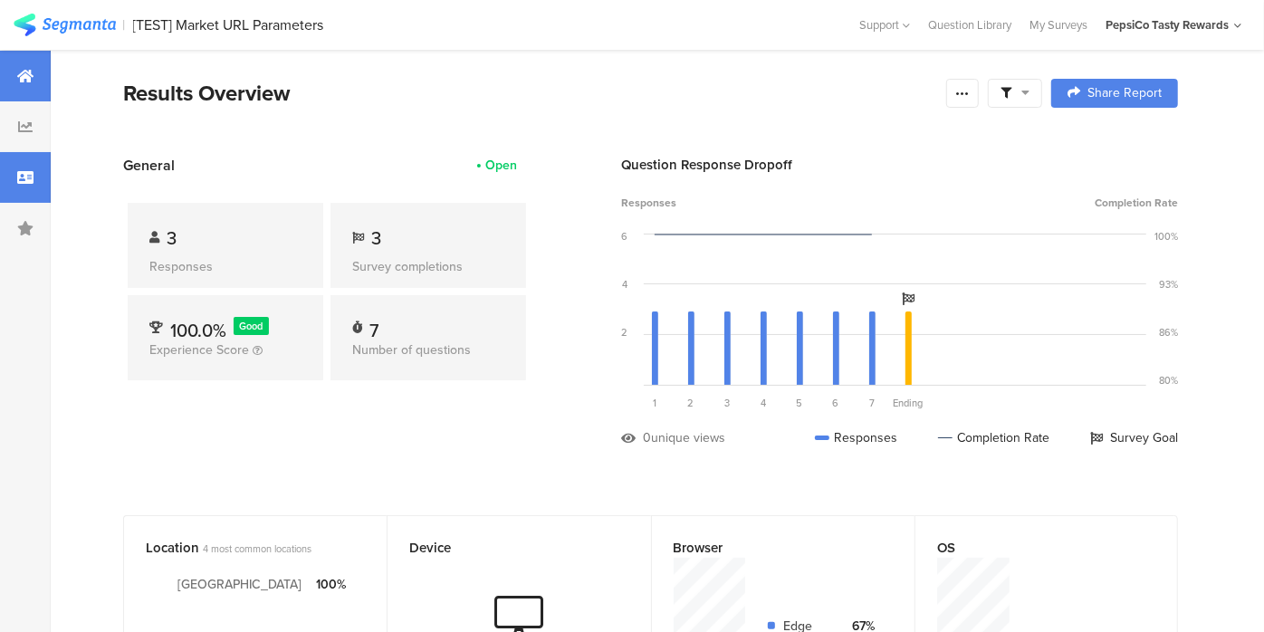
click at [14, 176] on div at bounding box center [25, 177] width 51 height 51
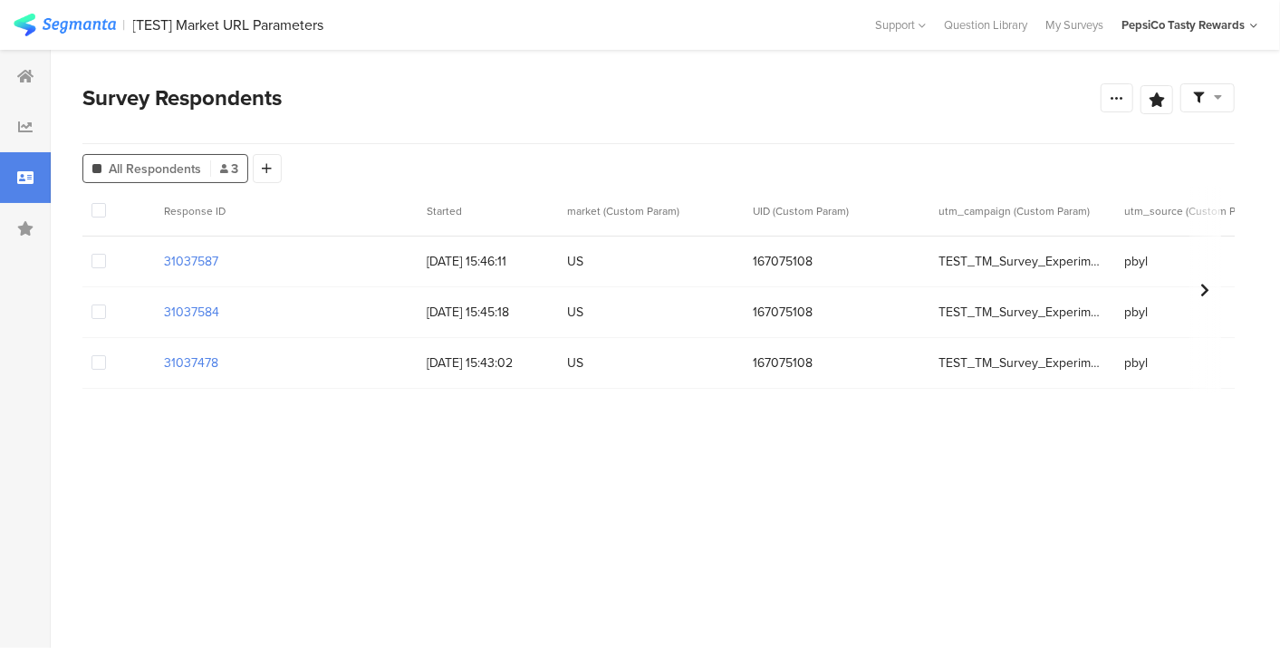
click at [95, 209] on span at bounding box center [98, 210] width 14 height 14
click at [106, 203] on input "checkbox" at bounding box center [106, 203] width 0 height 0
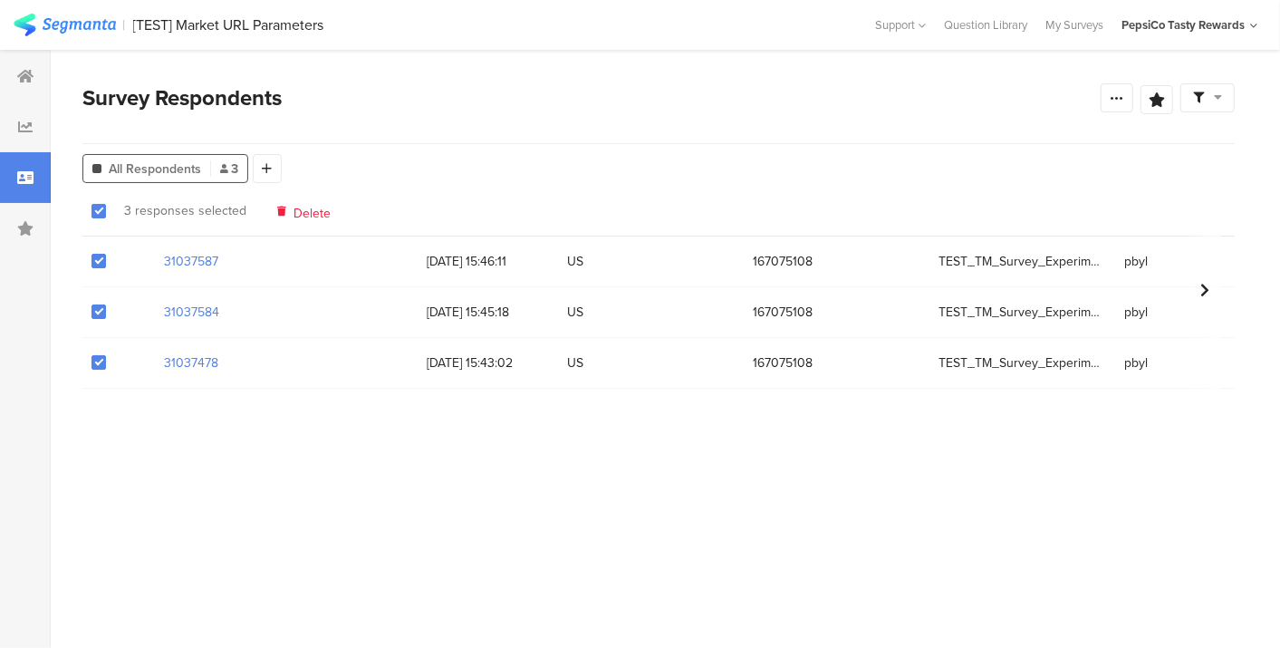
click at [278, 210] on icon at bounding box center [281, 211] width 9 height 10
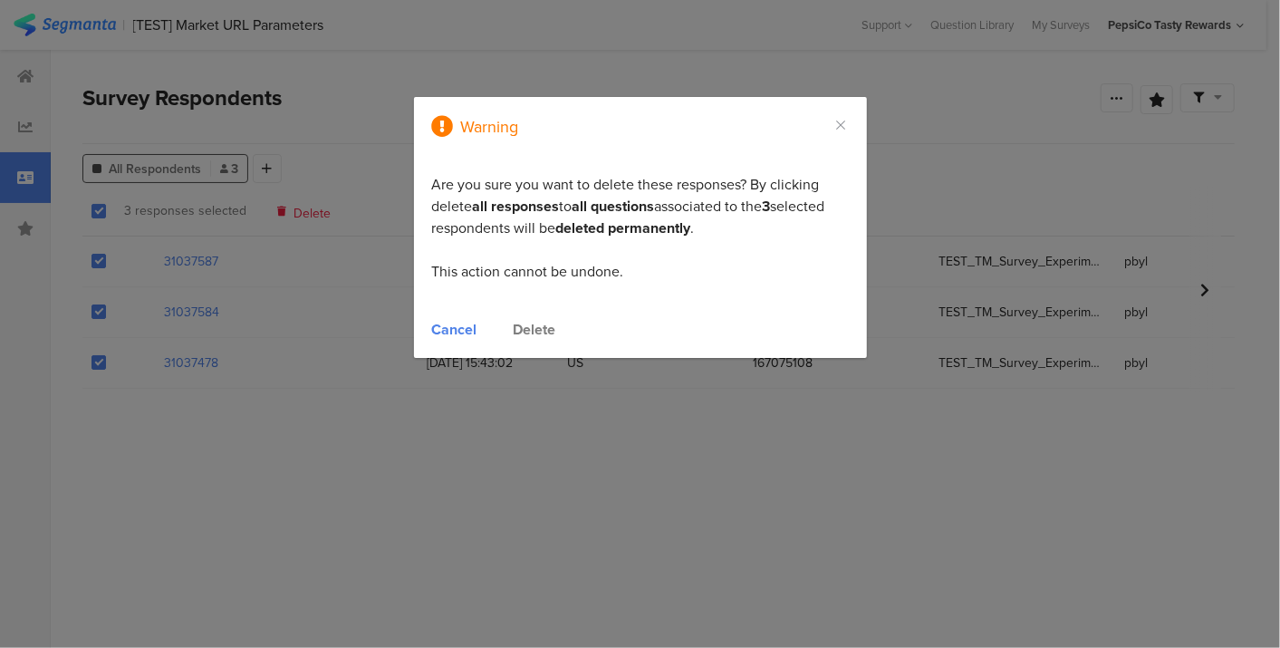
click at [521, 323] on div "Delete" at bounding box center [535, 329] width 43 height 21
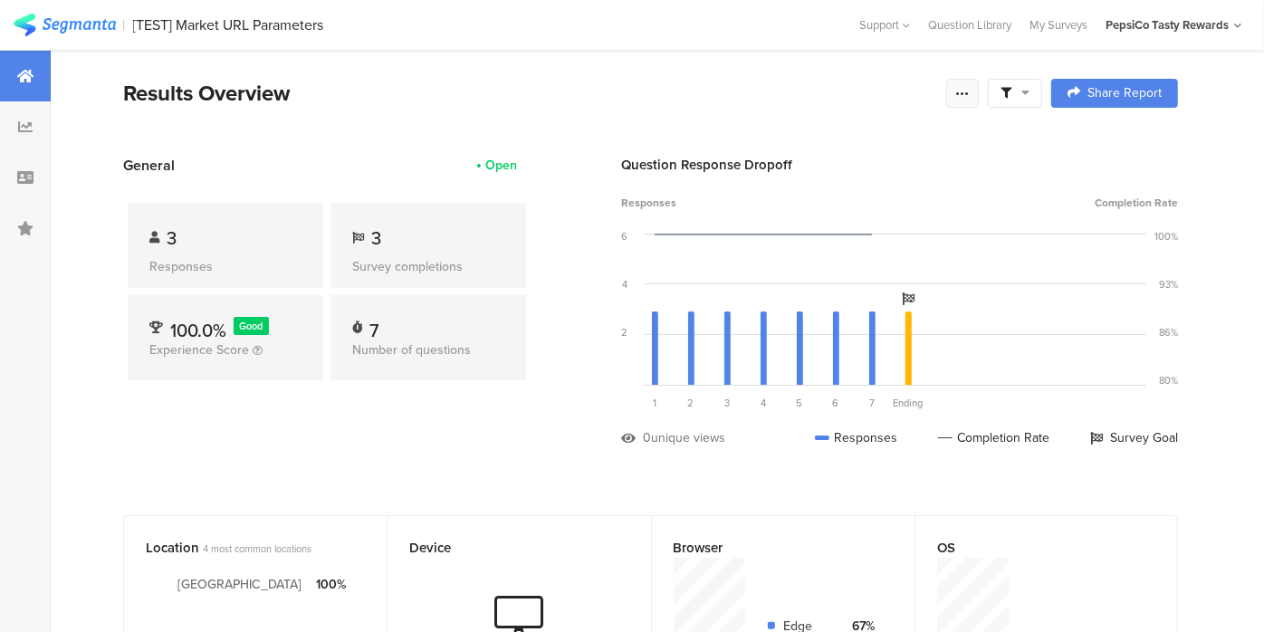
click at [970, 92] on icon at bounding box center [963, 93] width 14 height 14
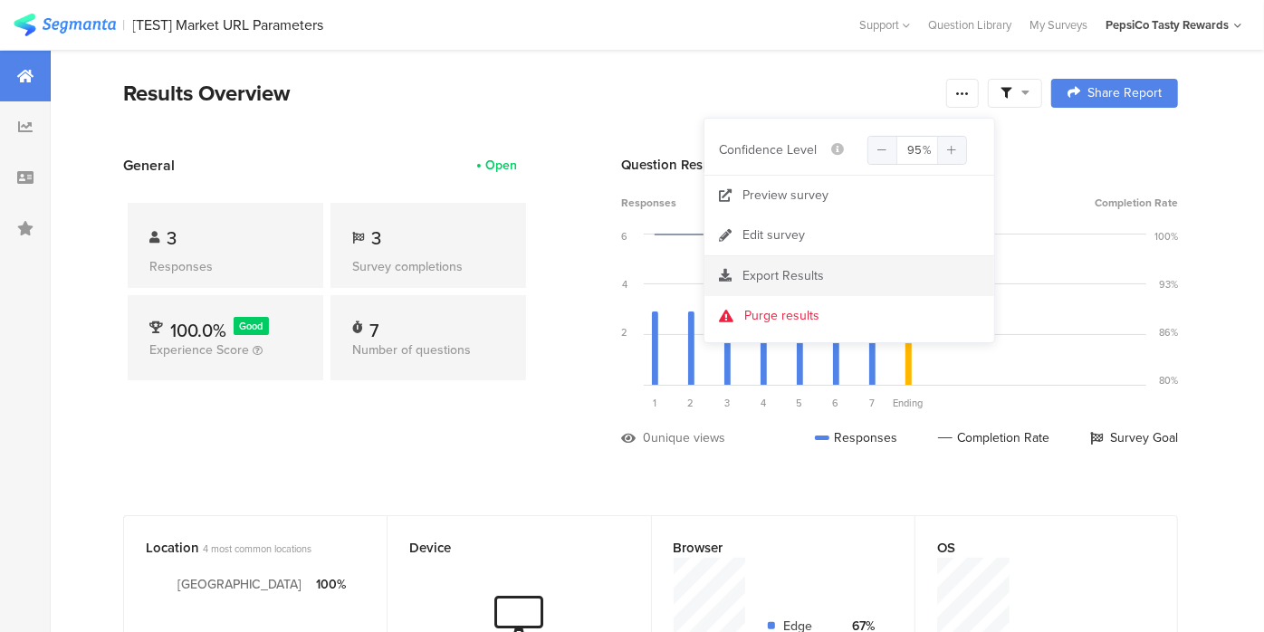
click at [848, 261] on section "Export Results" at bounding box center [850, 276] width 290 height 40
click at [731, 281] on icon at bounding box center [725, 275] width 13 height 13
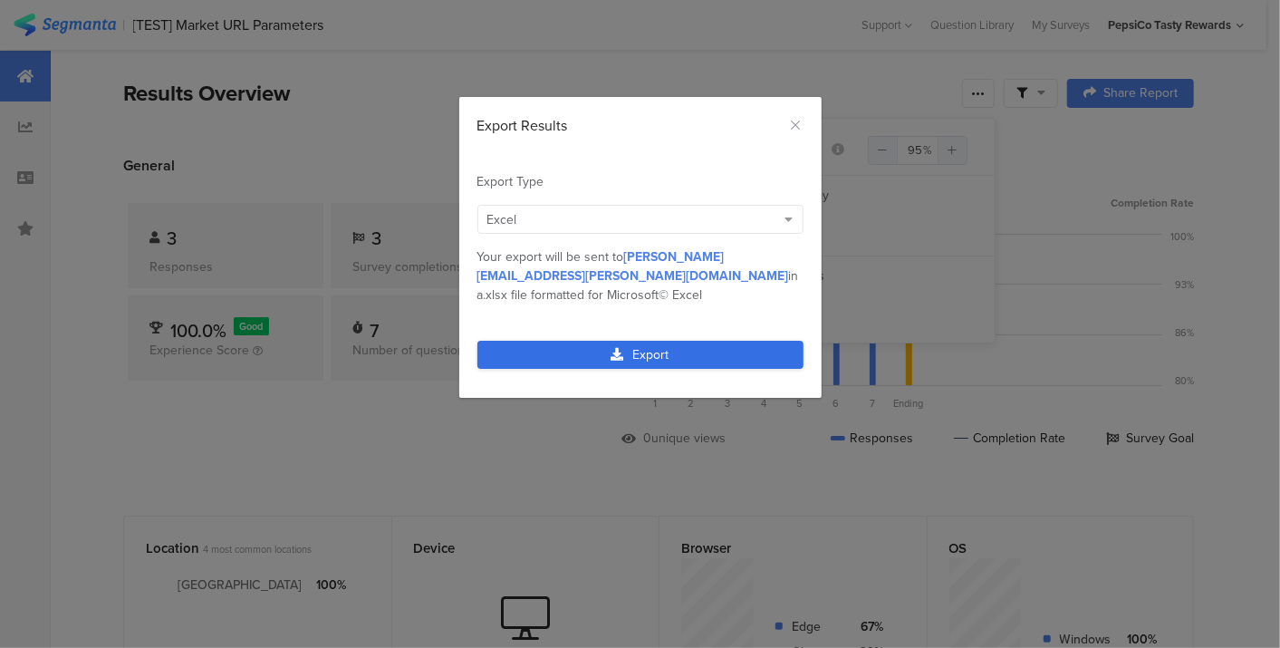
click at [686, 341] on link "Export" at bounding box center [640, 355] width 326 height 28
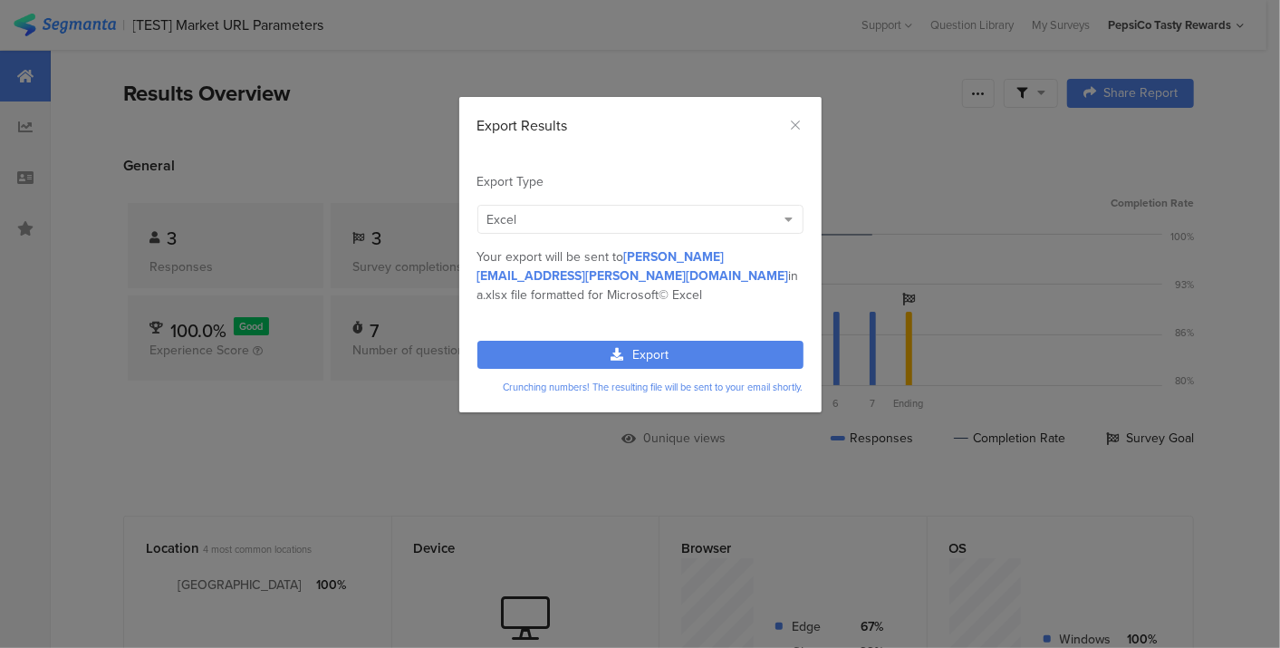
click at [300, 453] on div "Export Results Export Type Excel Numeric Excel IBM© SPSS Tableau Excel Excel MP…" at bounding box center [640, 324] width 1280 height 648
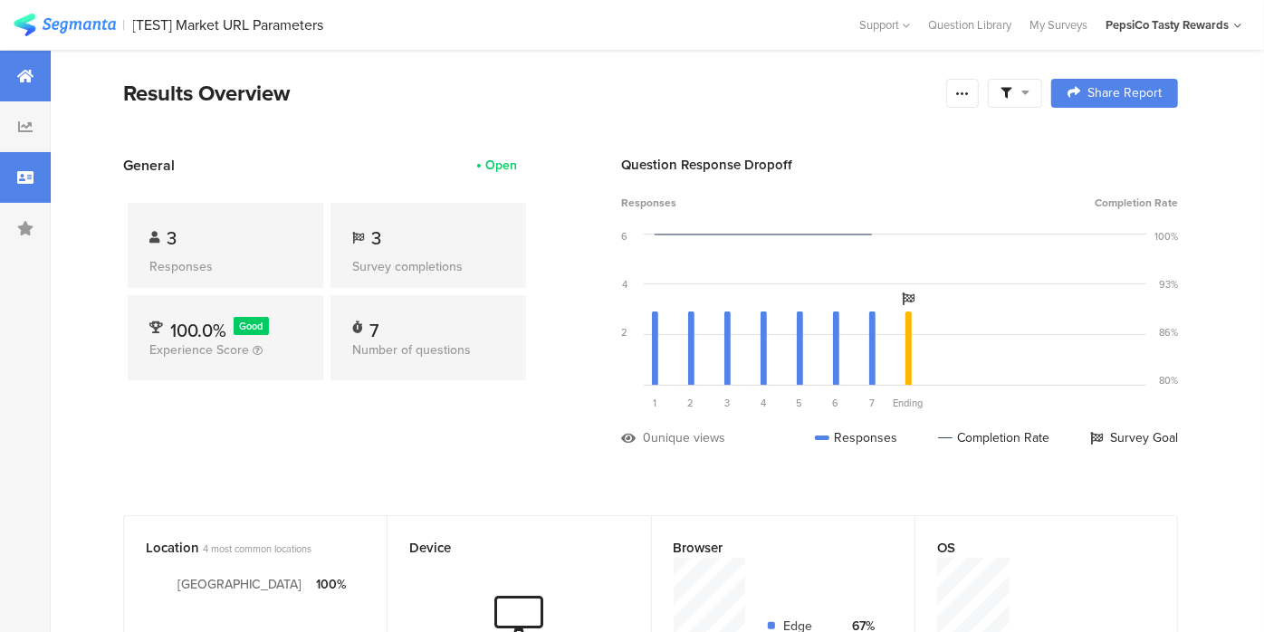
click at [33, 152] on div at bounding box center [25, 177] width 51 height 51
